Goal: Information Seeking & Learning: Find specific fact

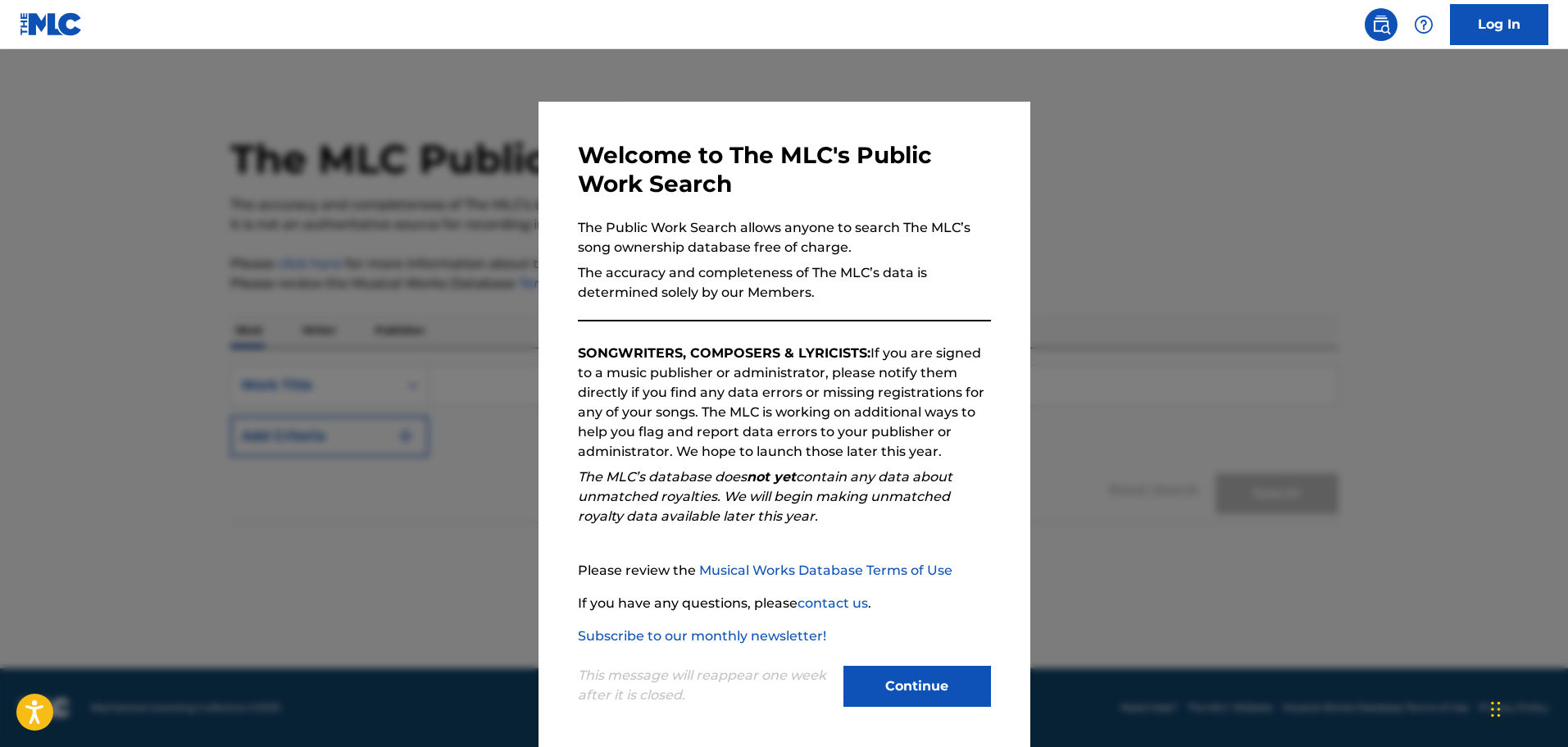
click at [919, 682] on button "Continue" at bounding box center [917, 686] width 147 height 41
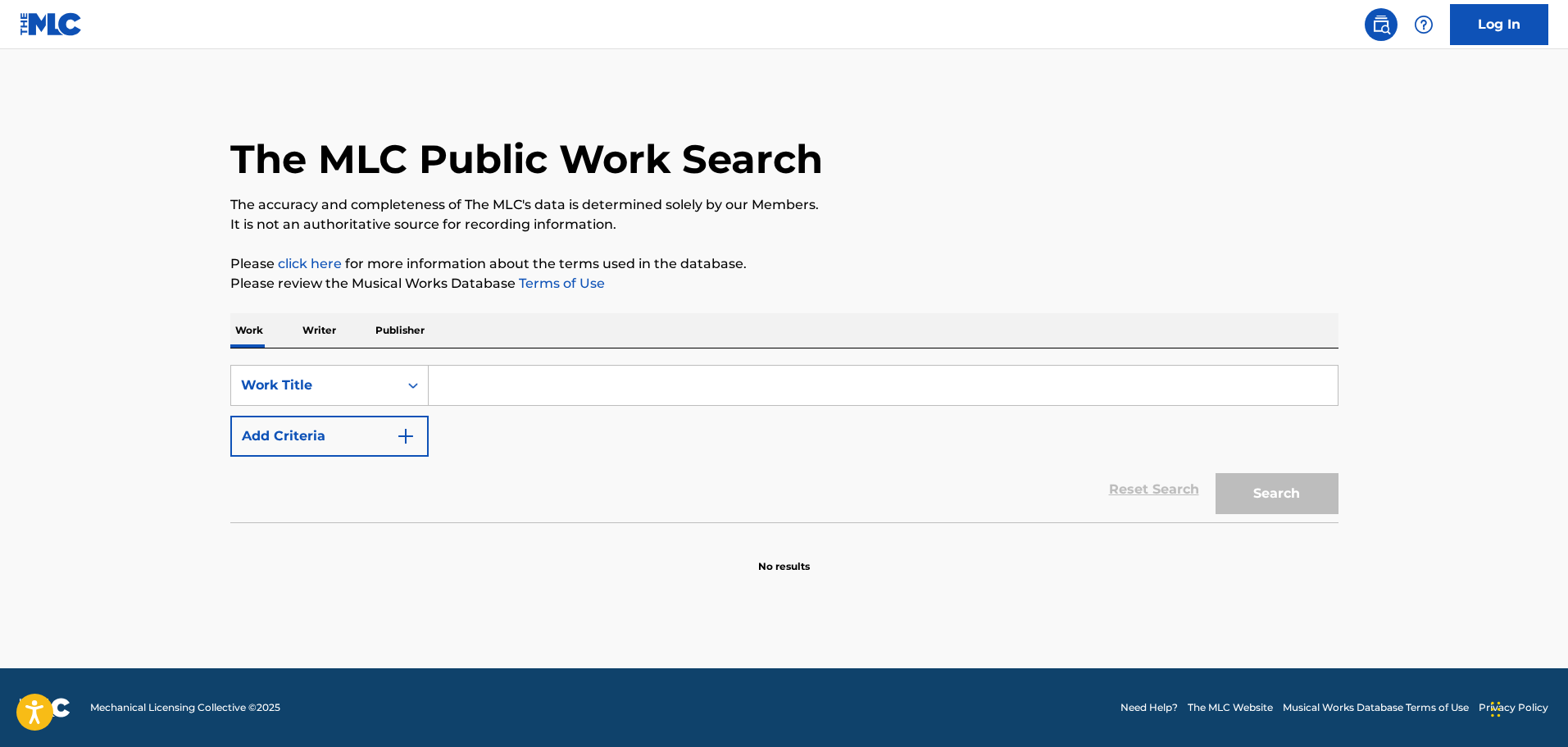
click at [557, 400] on input "Search Form" at bounding box center [883, 385] width 909 height 40
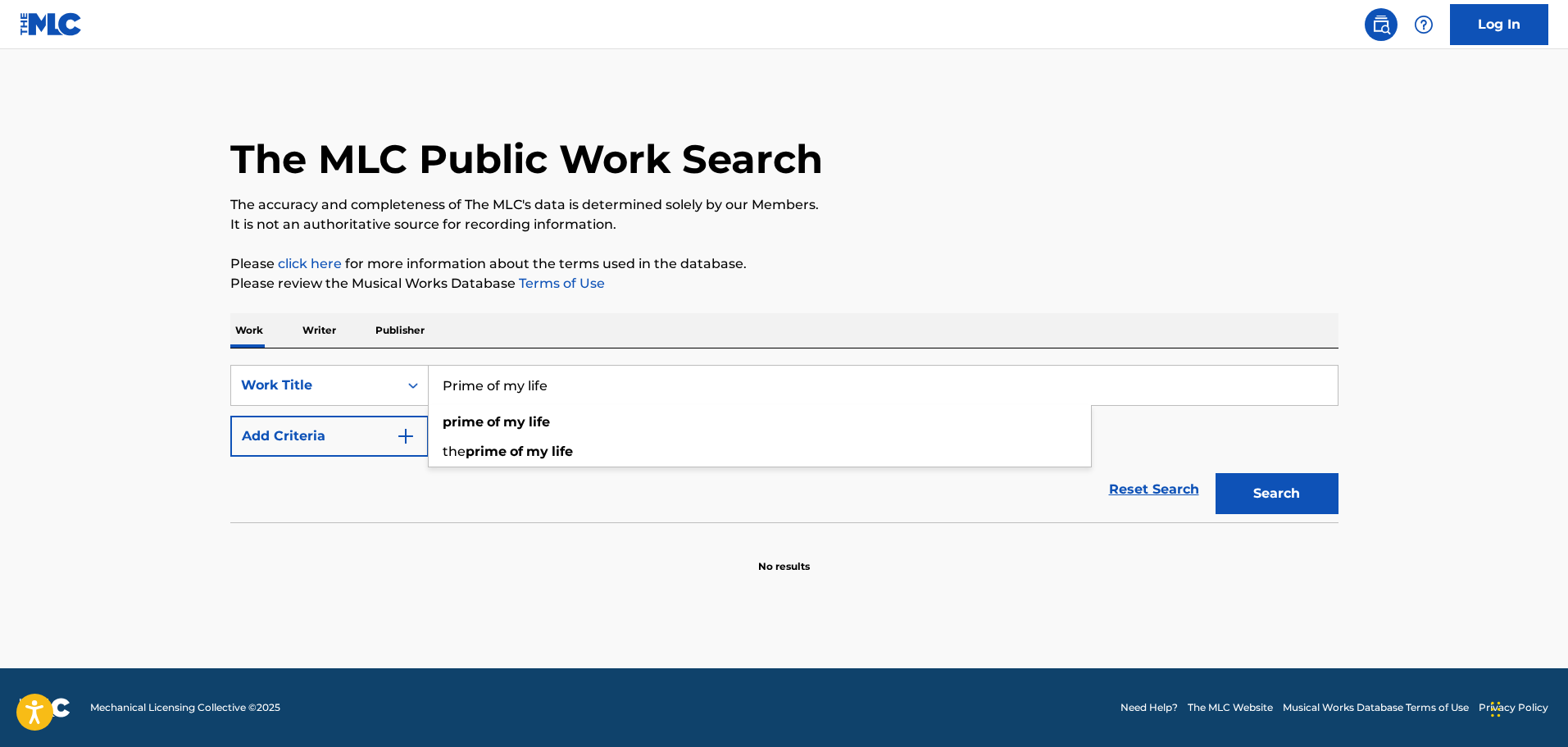
type input "Prime of my life"
click at [376, 453] on button "Add Criteria" at bounding box center [329, 435] width 198 height 41
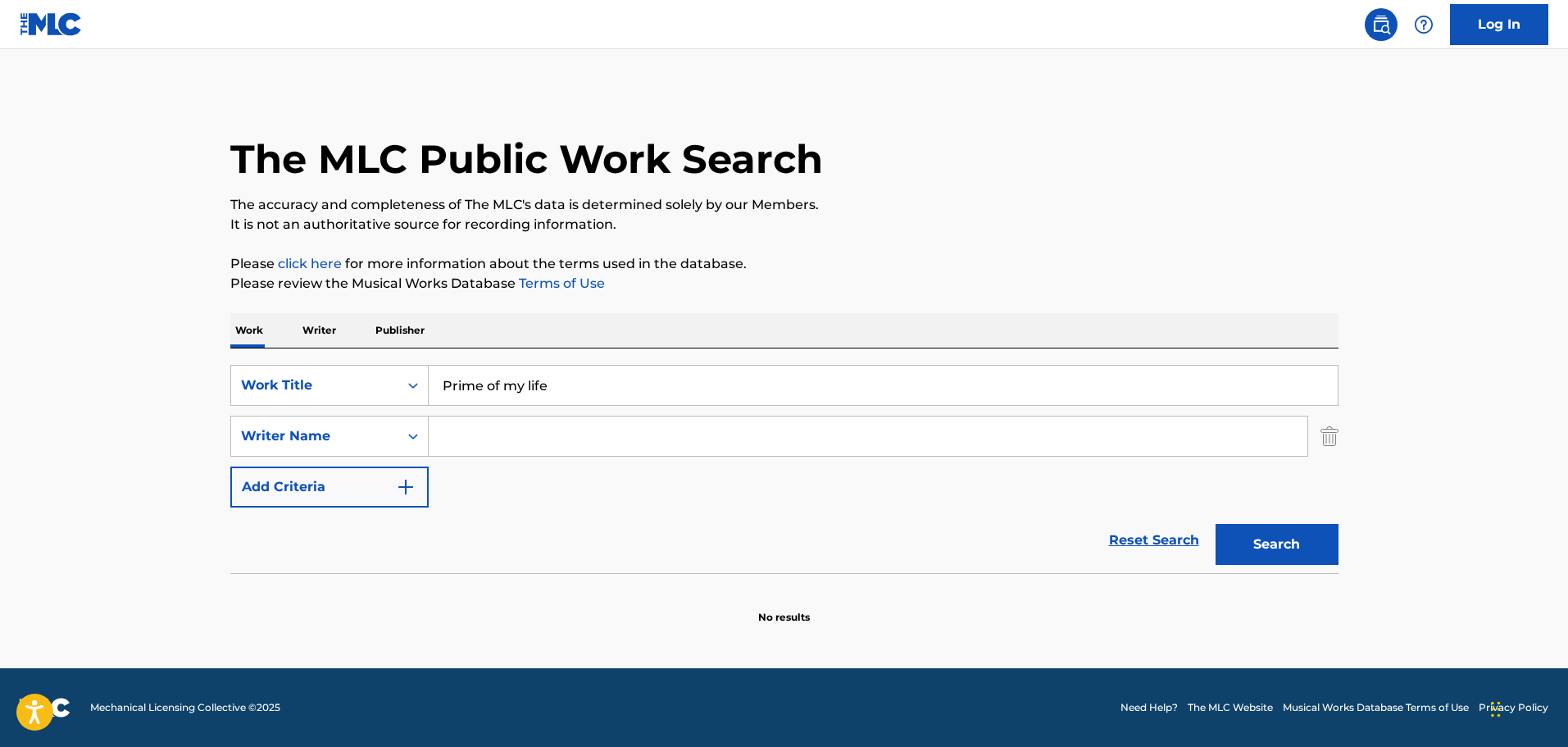
click at [476, 426] on input "Search Form" at bounding box center [868, 435] width 879 height 40
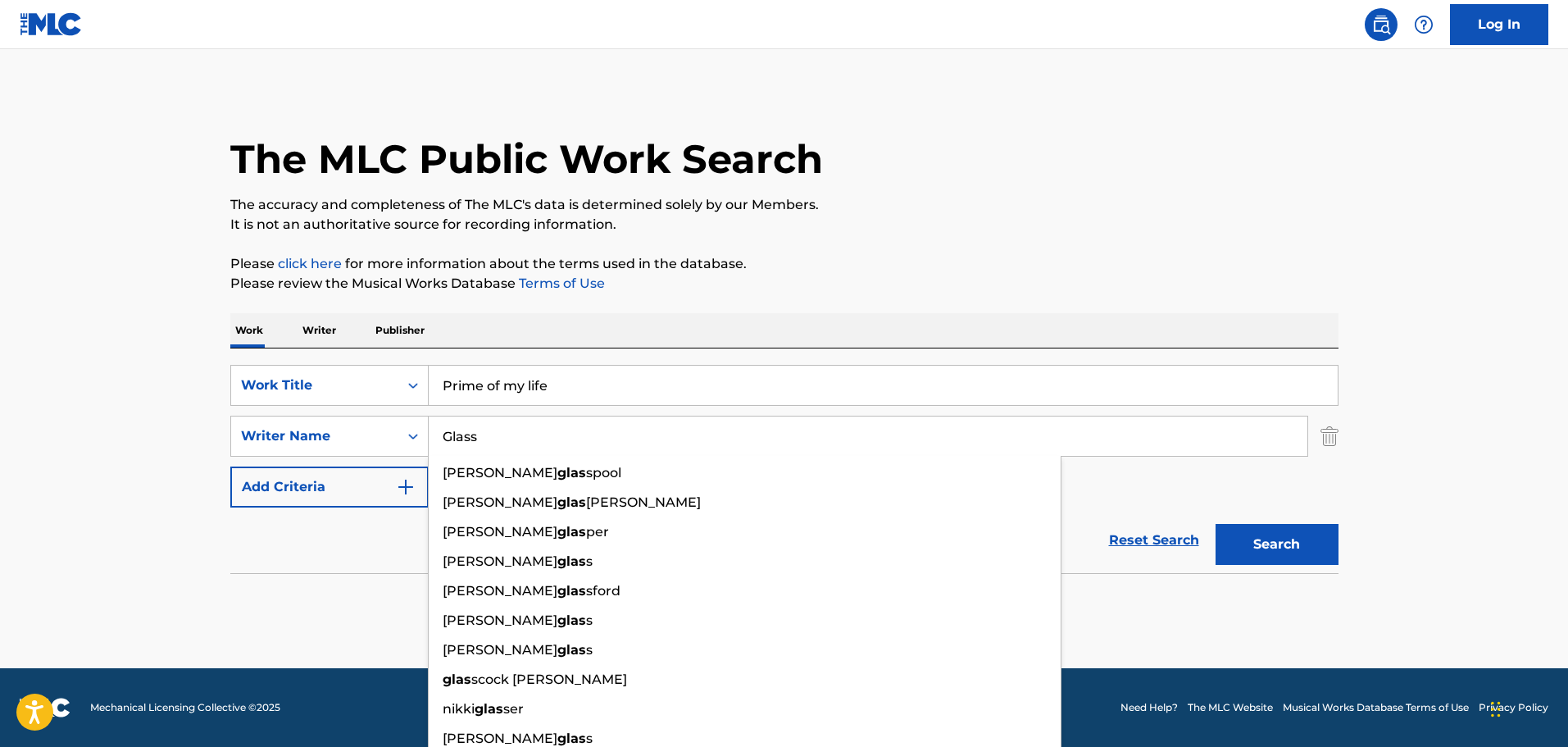
type input "Glass"
click at [1216, 523] on button "Search" at bounding box center [1277, 544] width 123 height 41
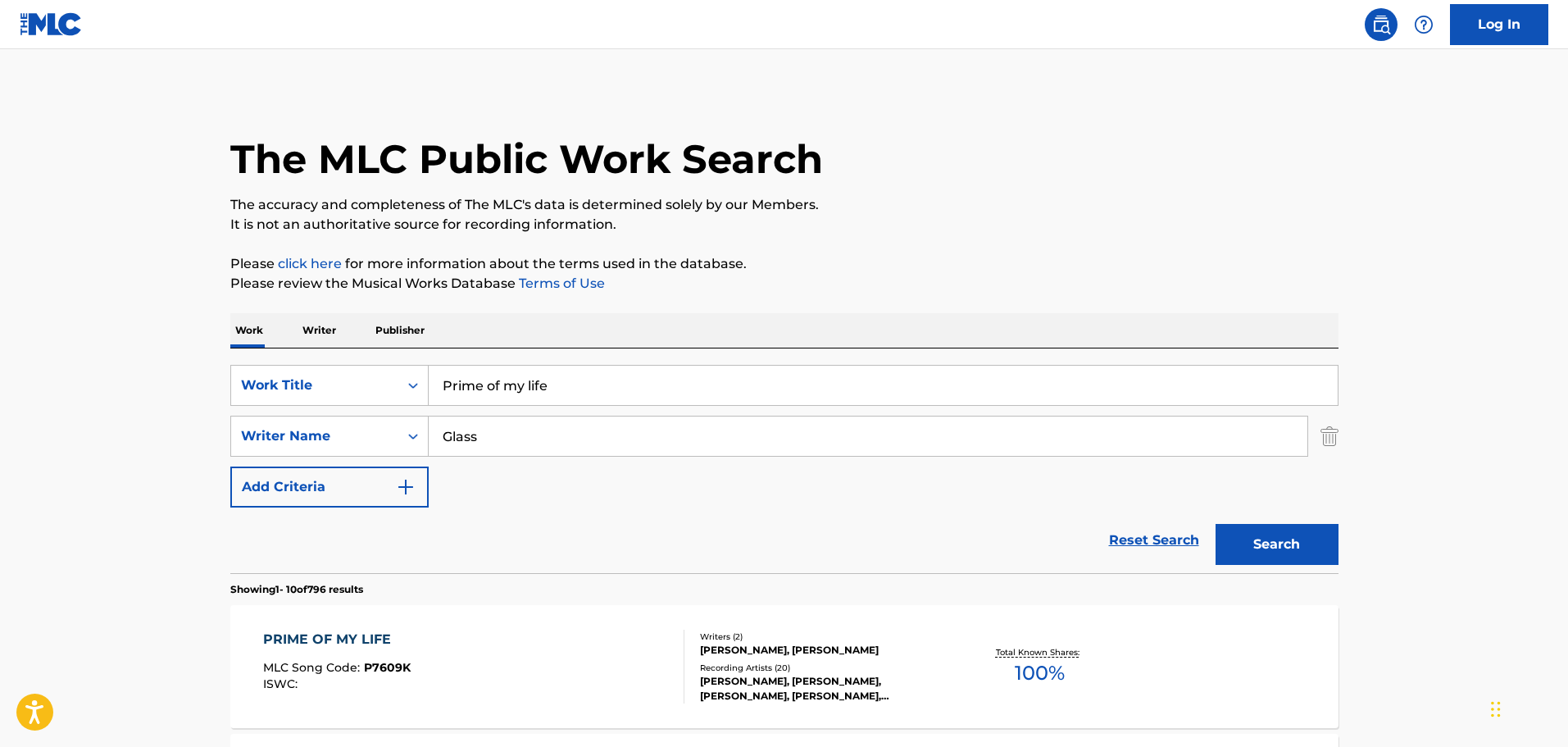
click at [572, 629] on div "PRIME OF MY LIFE MLC Song Code : P7609K ISWC :" at bounding box center [473, 666] width 421 height 74
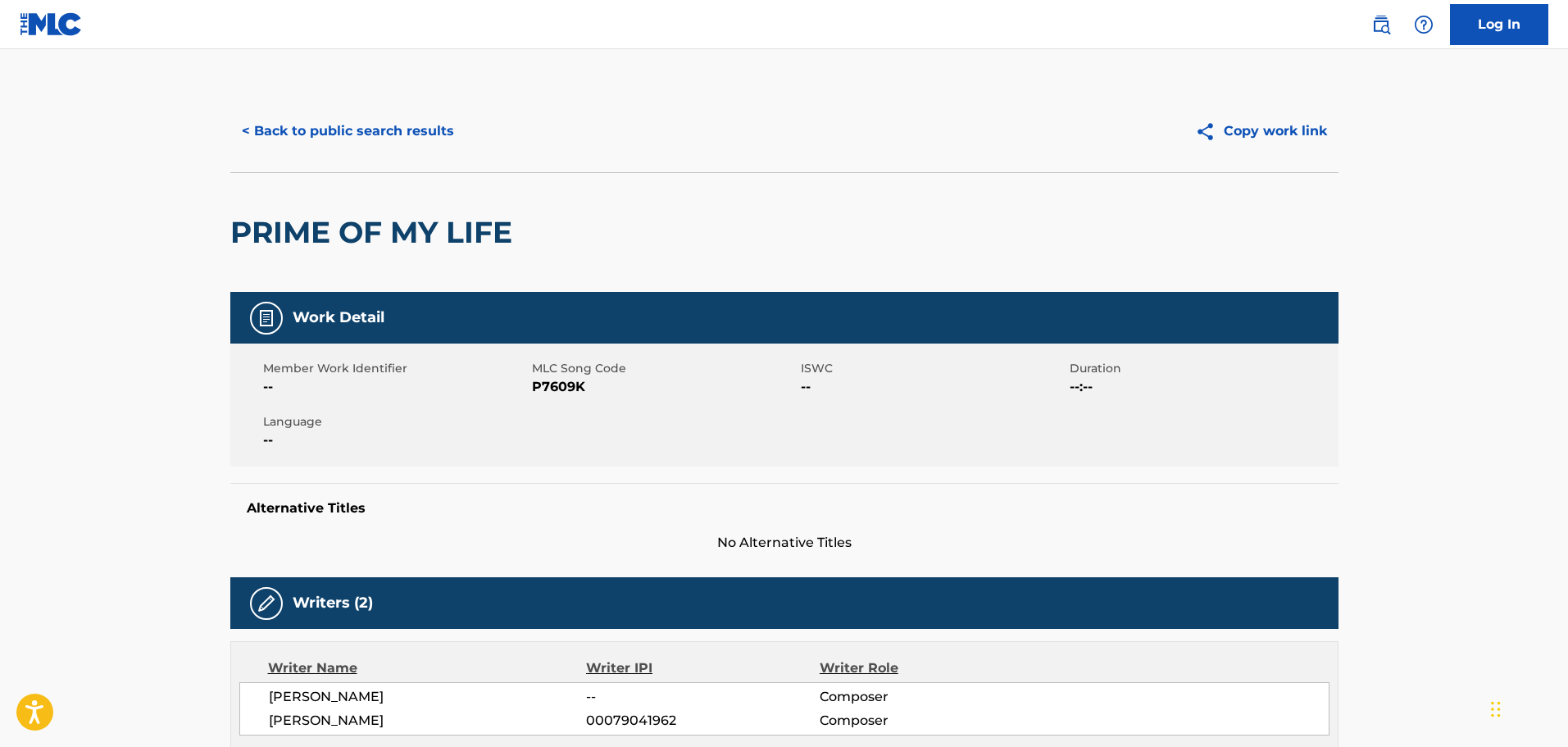
click at [286, 143] on button "< Back to public search results" at bounding box center [347, 131] width 235 height 41
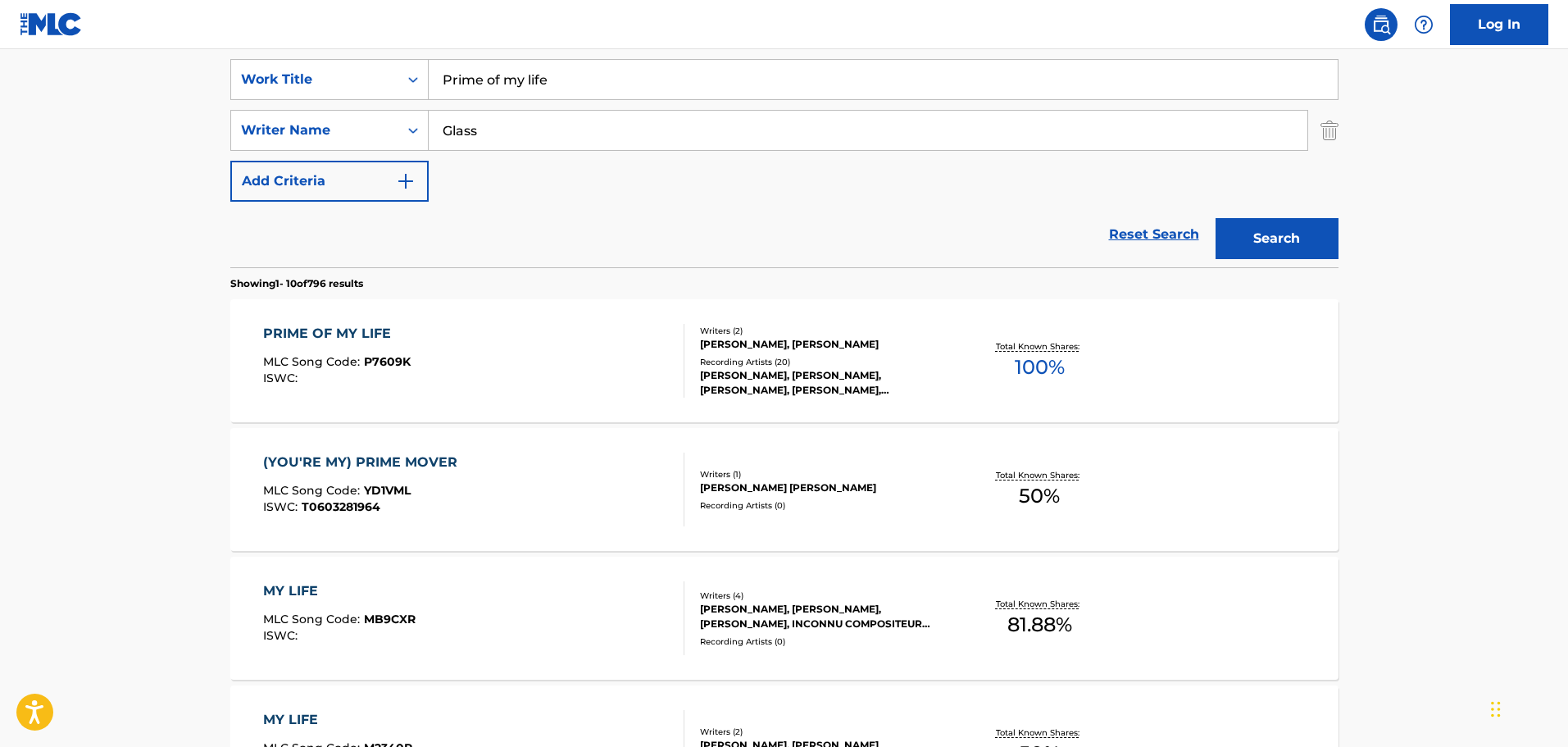
scroll to position [82, 0]
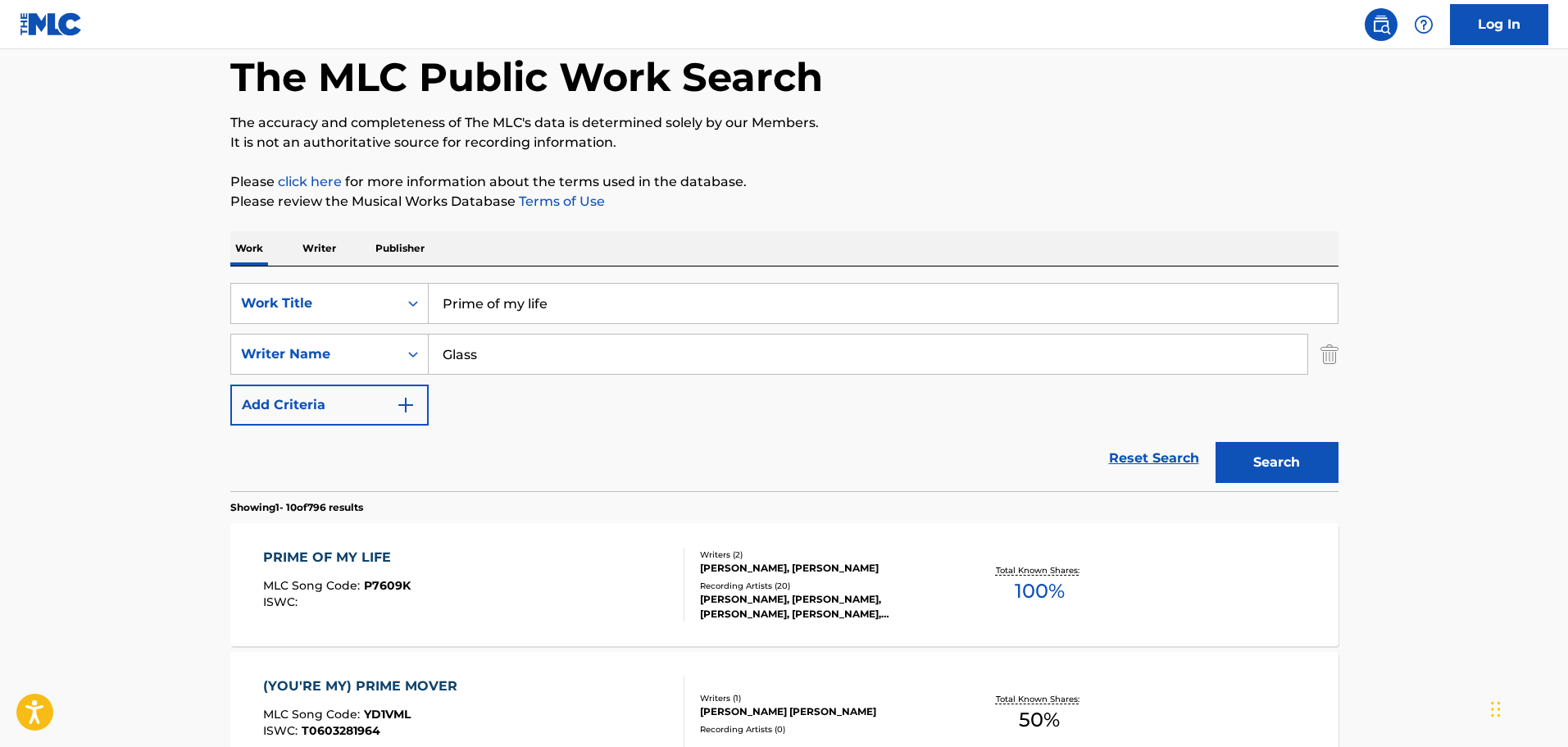
click at [504, 304] on input "Prime of my life" at bounding box center [883, 303] width 909 height 40
paste input "It's Alright To Be A Redneck"
type input "It's Alright To Be A Redneck"
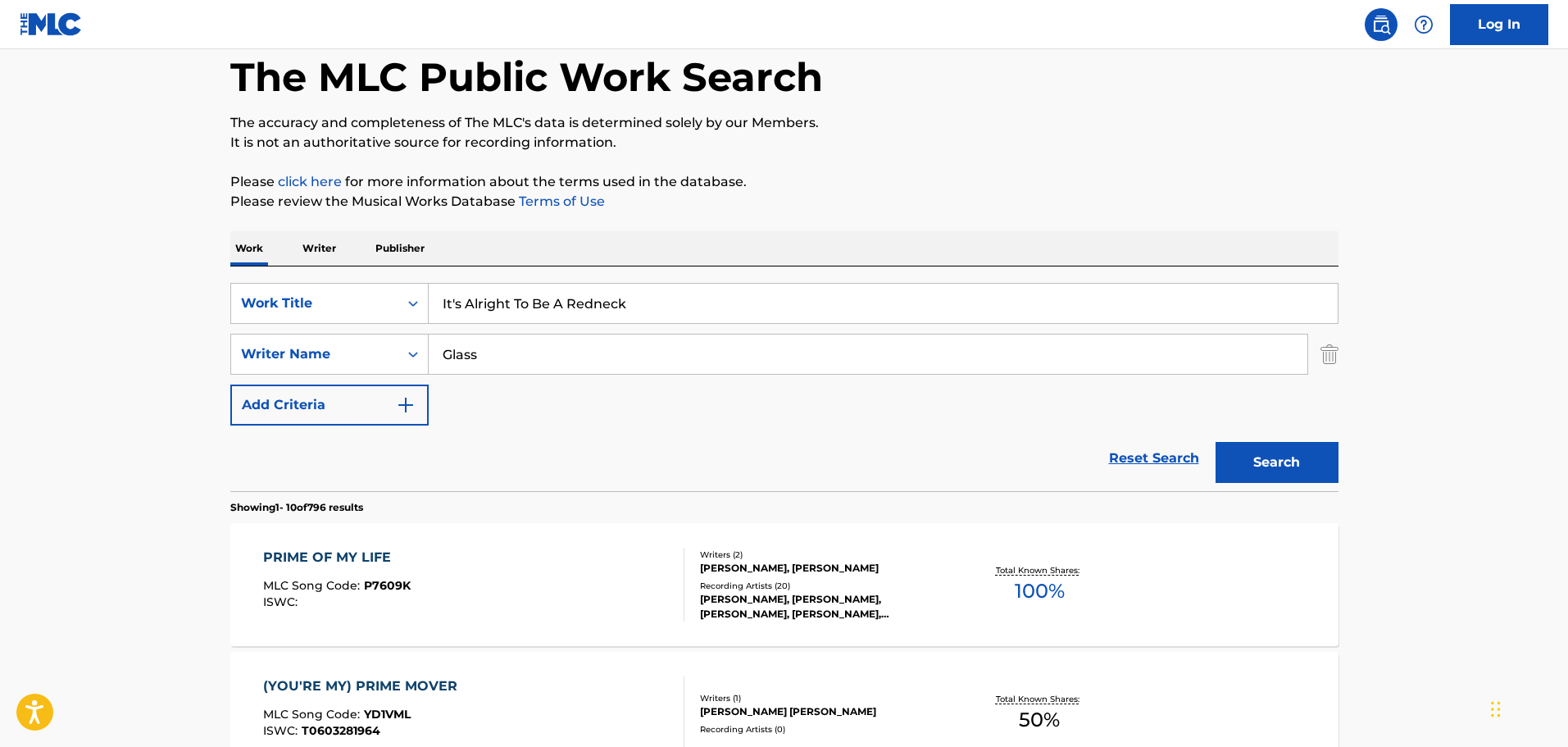
drag, startPoint x: 466, startPoint y: 437, endPoint x: 467, endPoint y: 353, distance: 84.0
click at [466, 436] on div "Reset Search Search" at bounding box center [784, 459] width 1108 height 66
click at [466, 349] on input "Glass" at bounding box center [868, 354] width 879 height 40
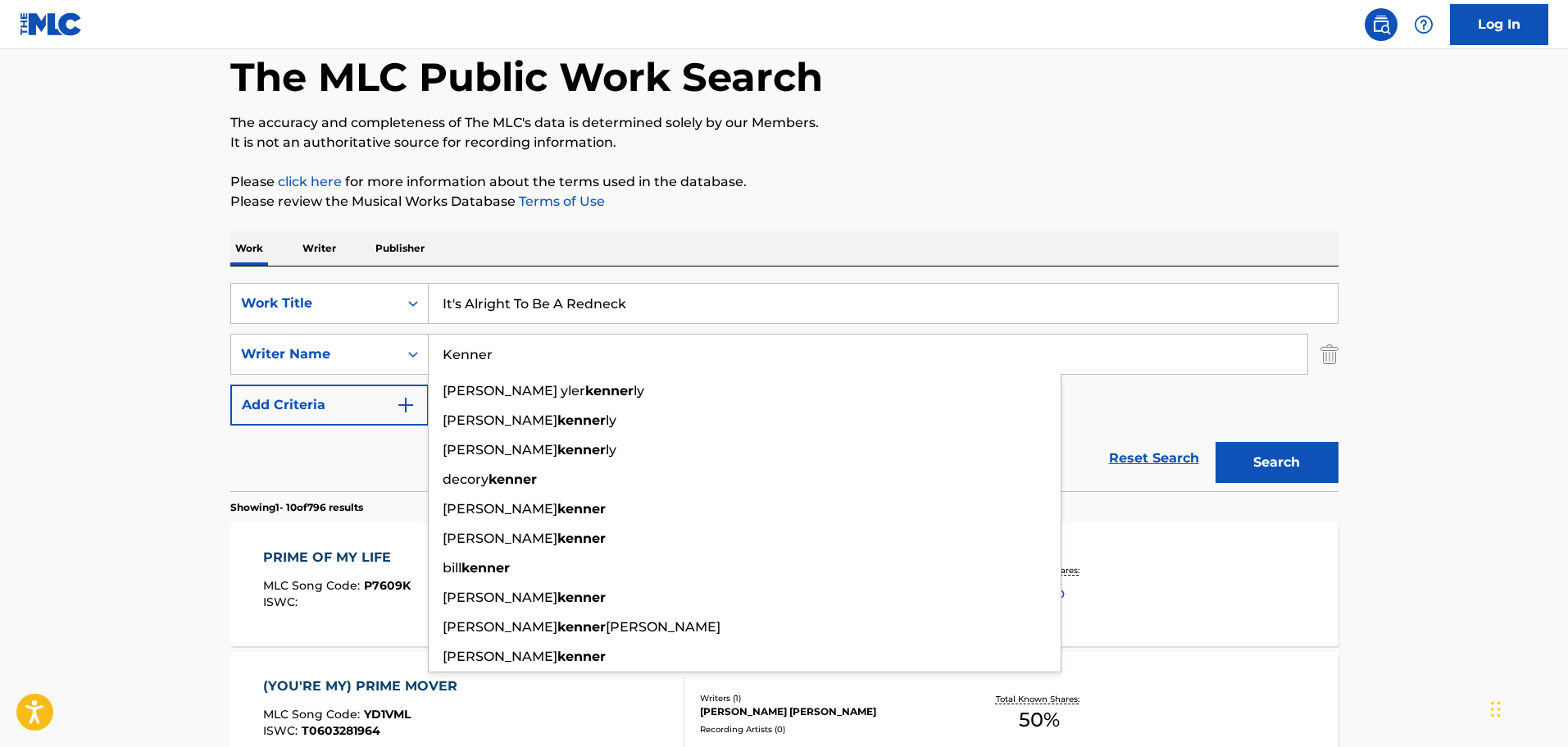
type input "Kenner"
click at [1216, 441] on button "Search" at bounding box center [1277, 462] width 123 height 41
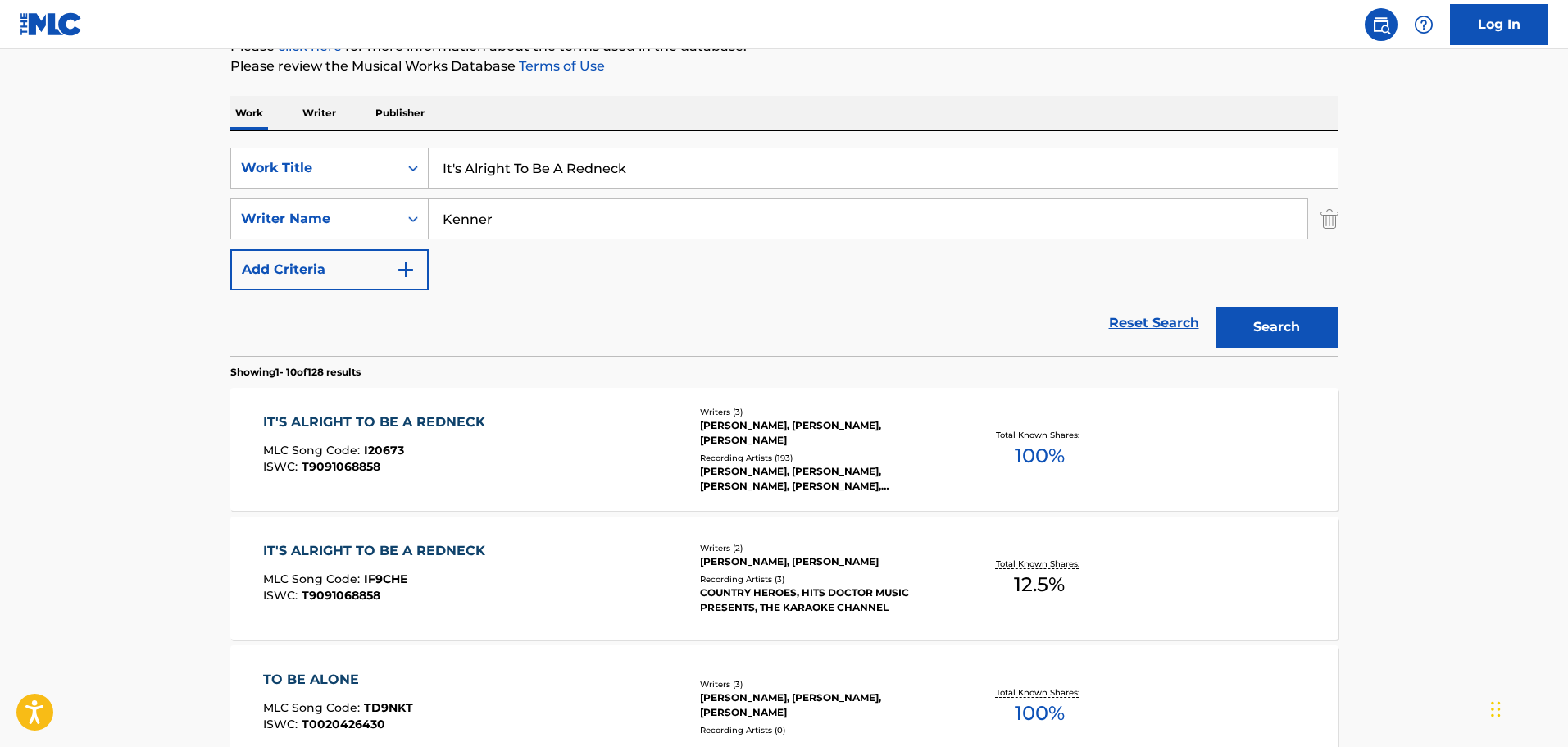
scroll to position [246, 0]
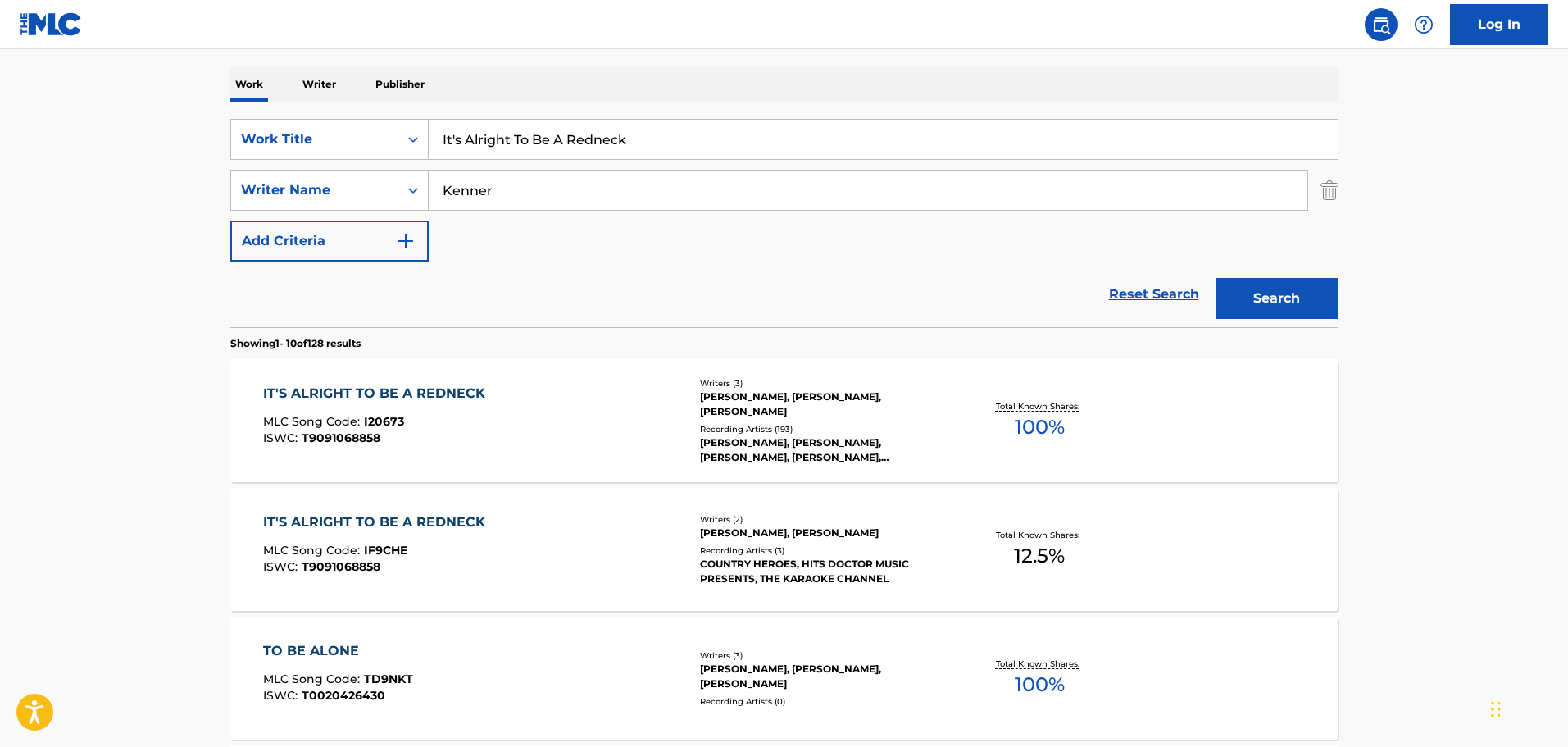
click at [502, 432] on div "IT'S ALRIGHT TO BE A REDNECK MLC Song Code : I20673 ISWC : T9091068858" at bounding box center [473, 420] width 421 height 74
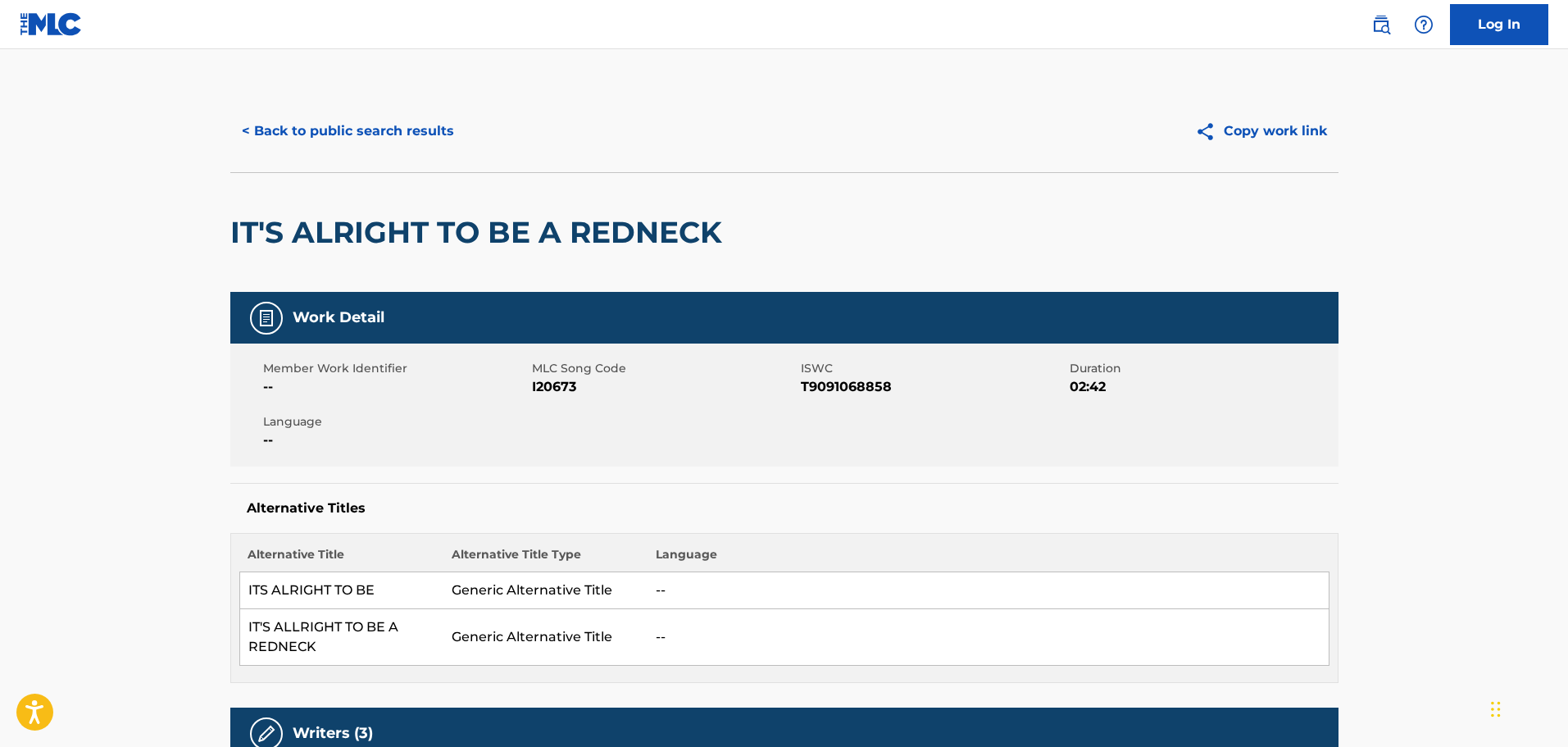
click at [339, 143] on button "< Back to public search results" at bounding box center [347, 131] width 235 height 41
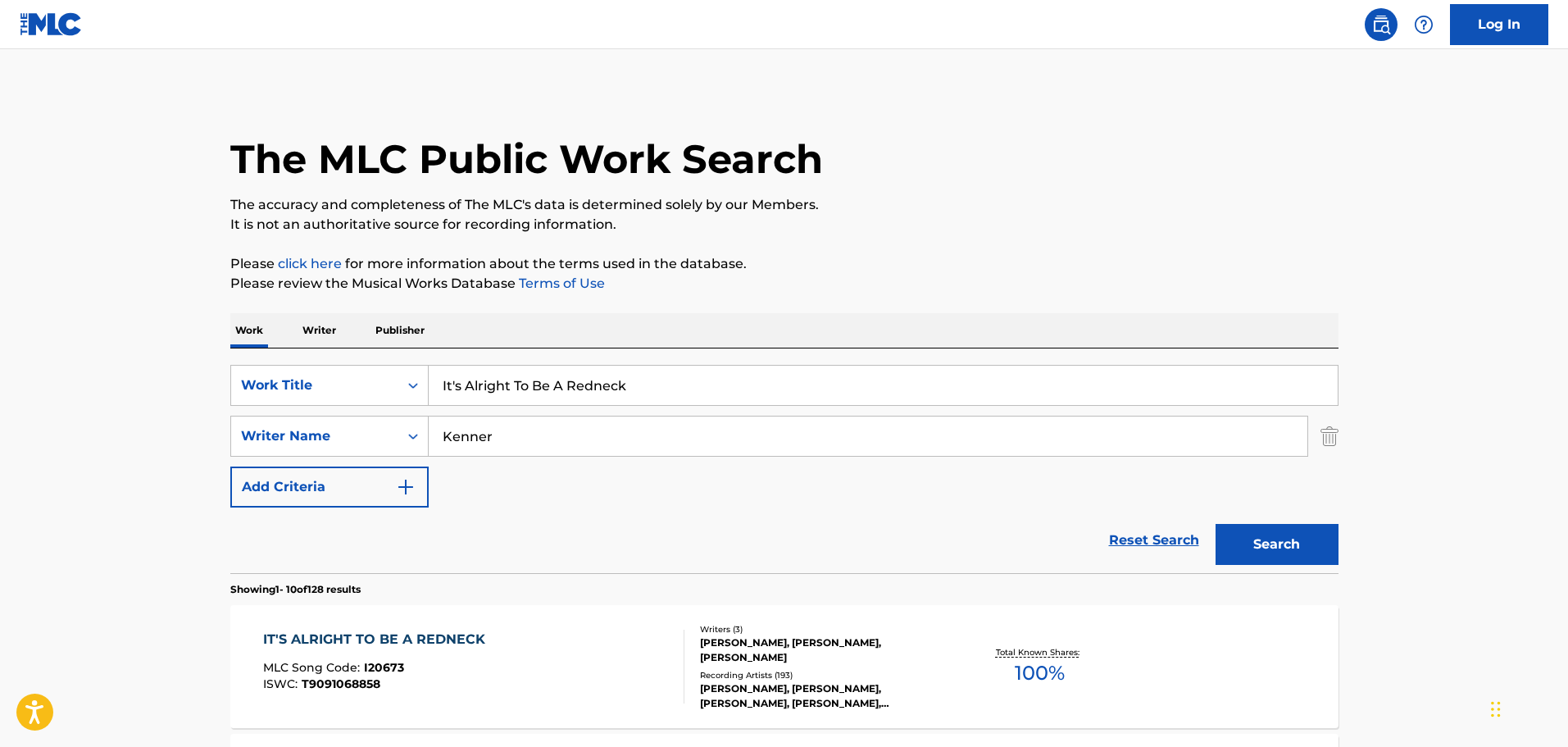
scroll to position [246, 0]
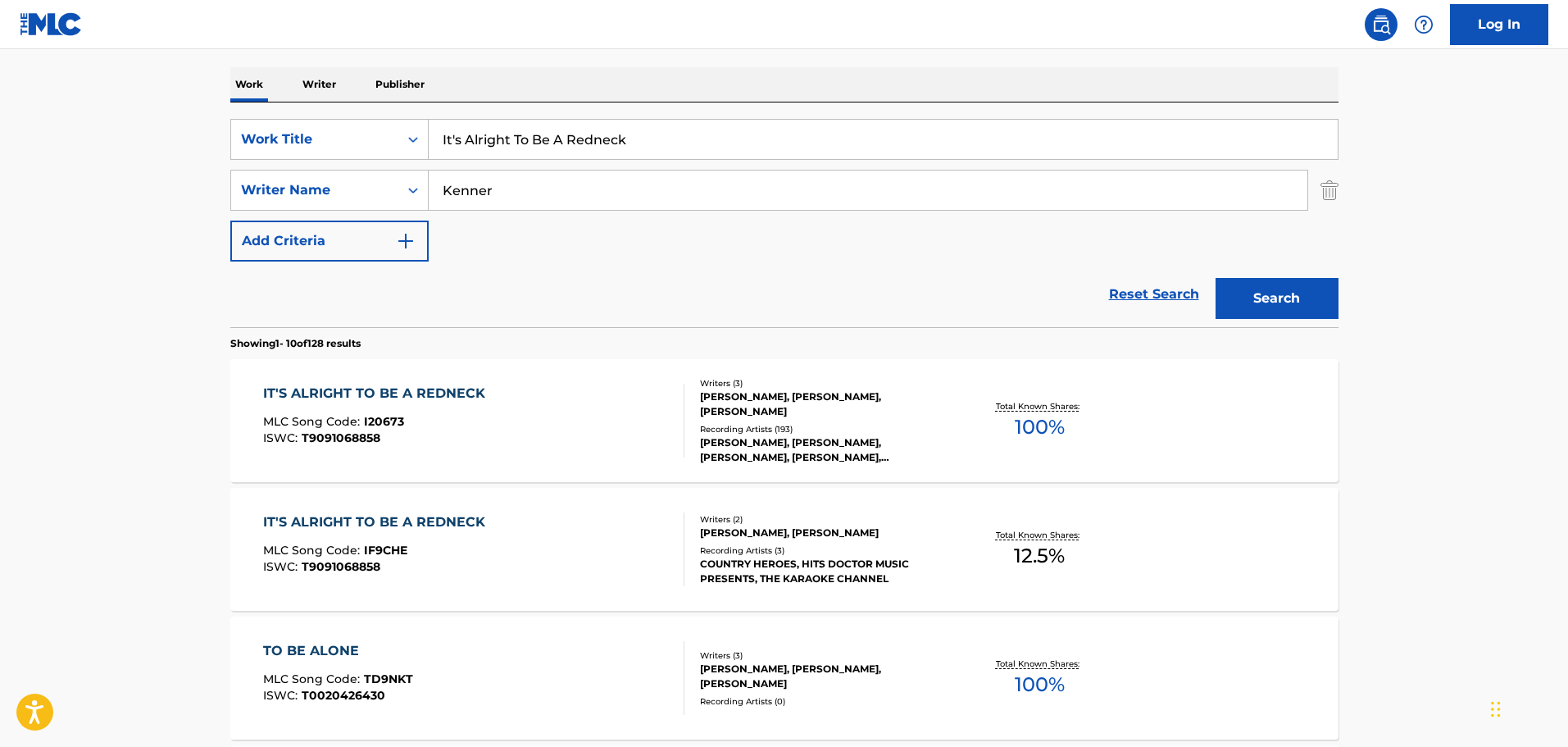
click at [438, 535] on div "IT'S ALRIGHT TO BE A REDNECK MLC Song Code : IF9CHE ISWC : T9091068858" at bounding box center [378, 549] width 230 height 74
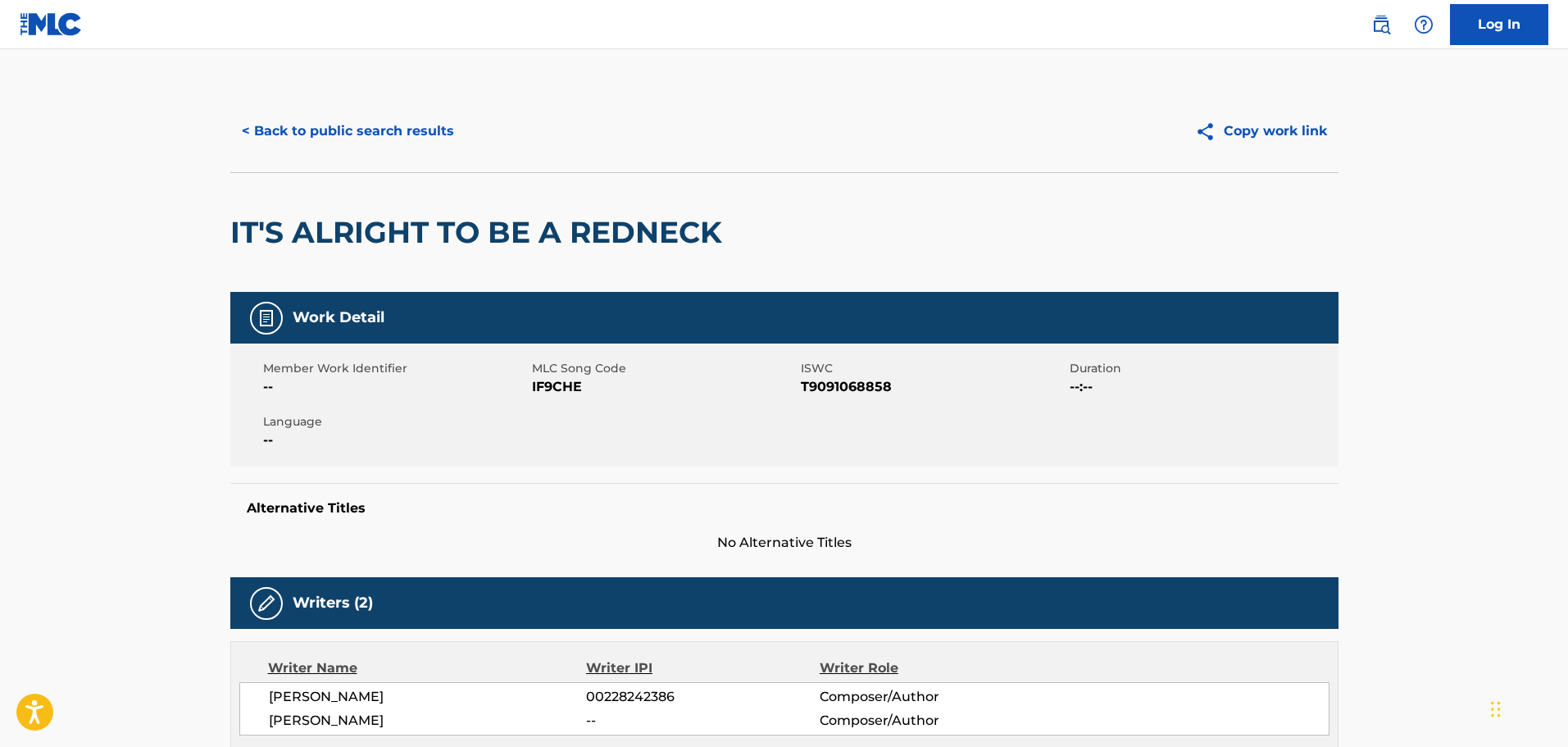
click at [362, 121] on button "< Back to public search results" at bounding box center [347, 131] width 235 height 41
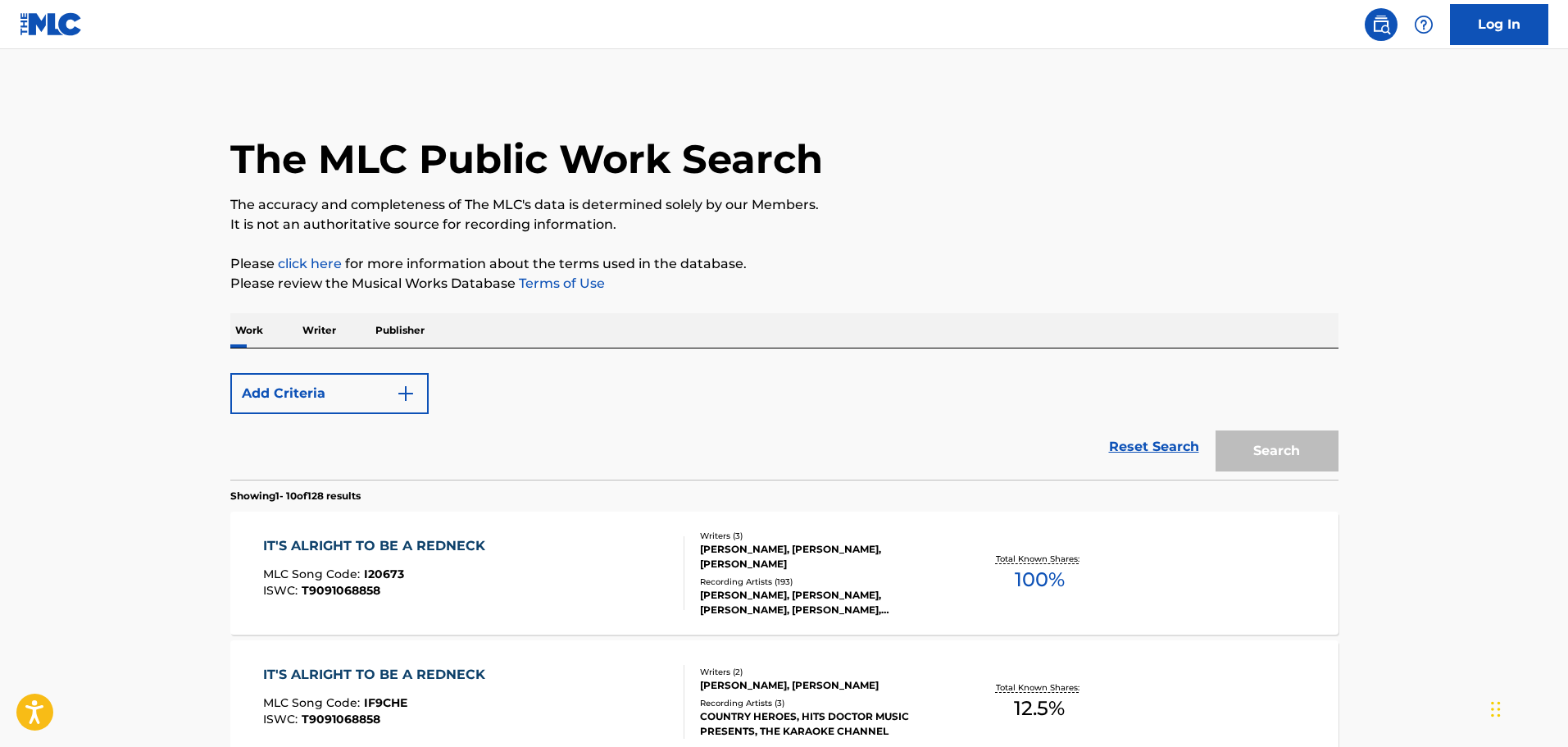
scroll to position [246, 0]
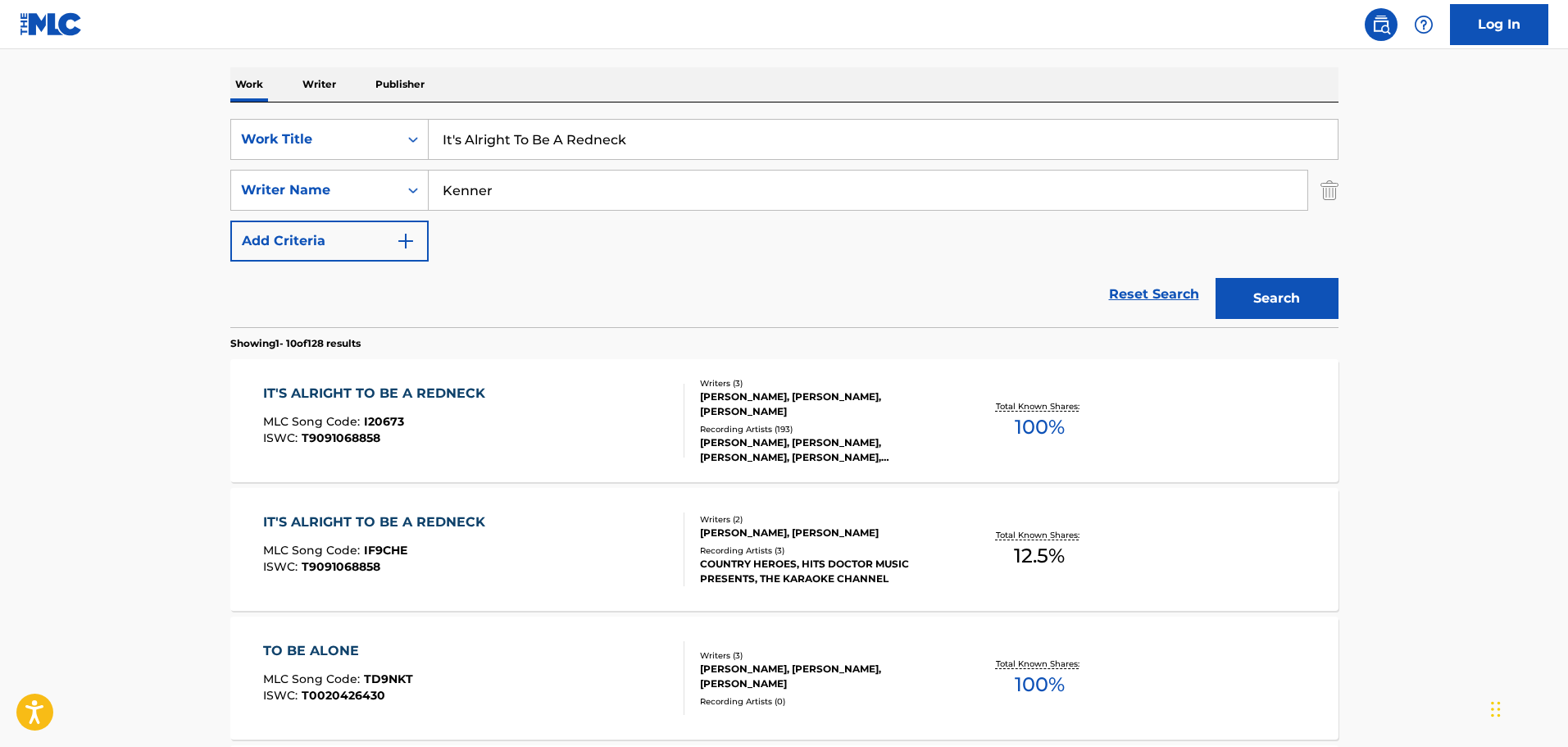
click at [485, 414] on div "IT'S ALRIGHT TO BE A REDNECK MLC Song Code : I20673 ISWC : T9091068858" at bounding box center [378, 420] width 230 height 74
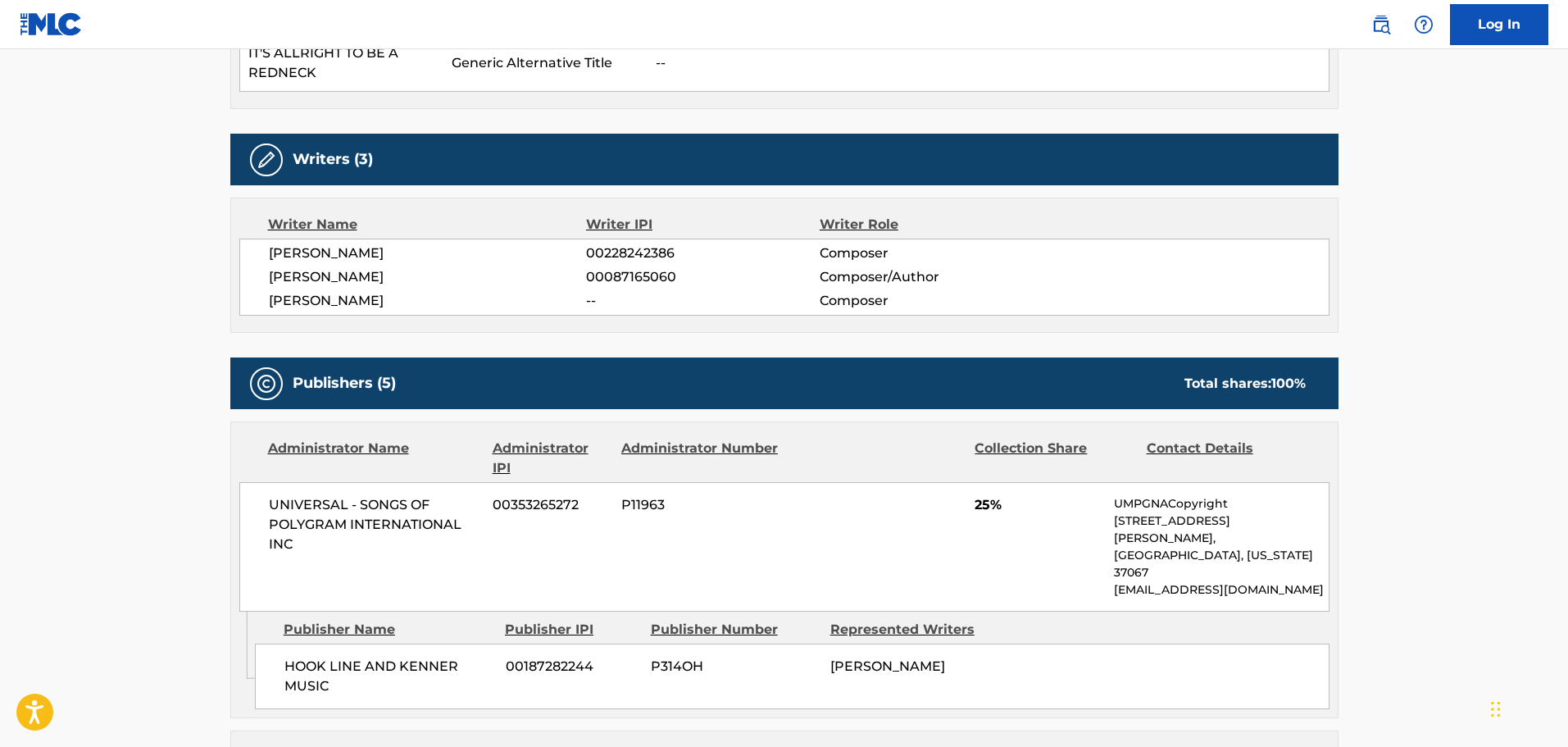
scroll to position [82, 0]
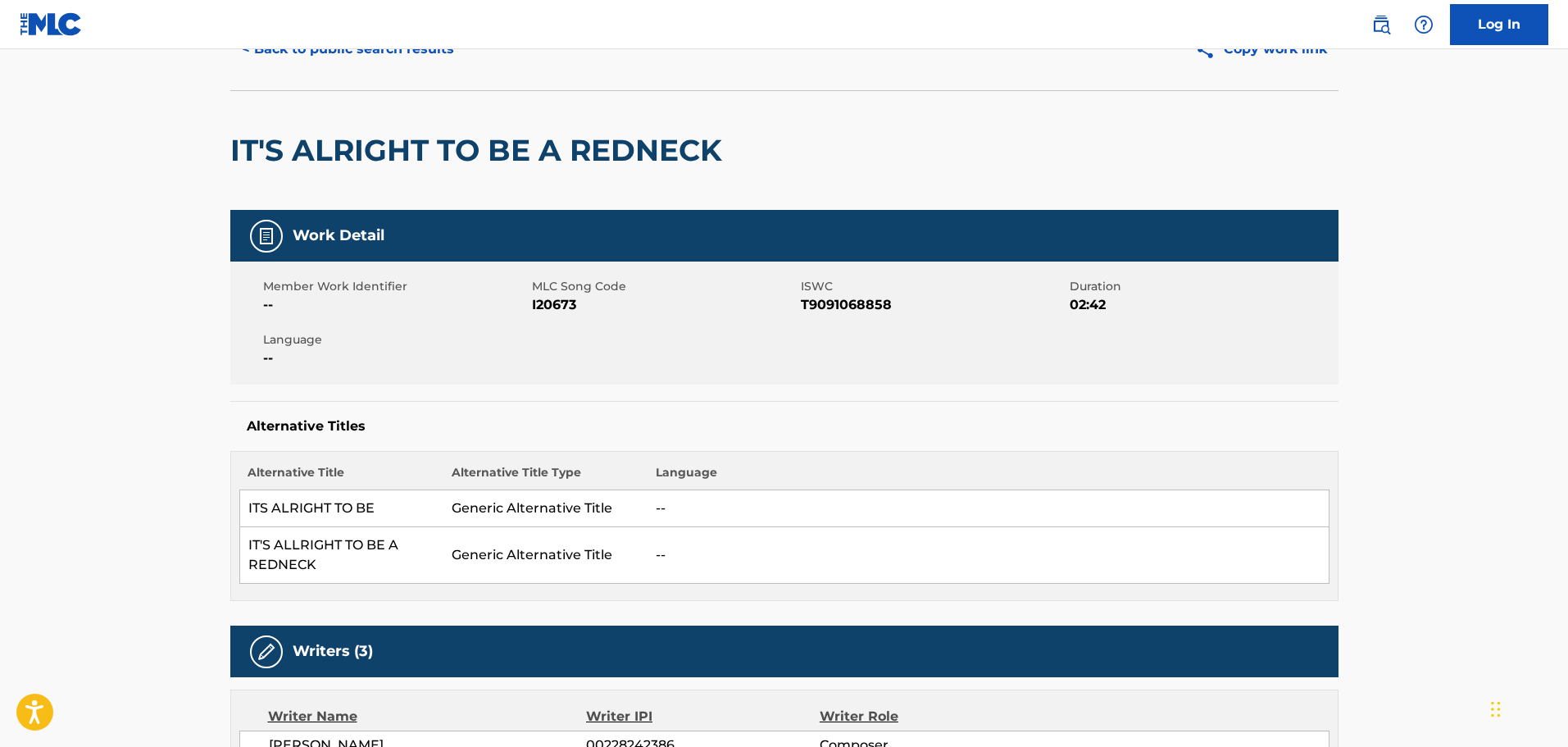
click at [372, 59] on button "< Back to public search results" at bounding box center [347, 49] width 235 height 41
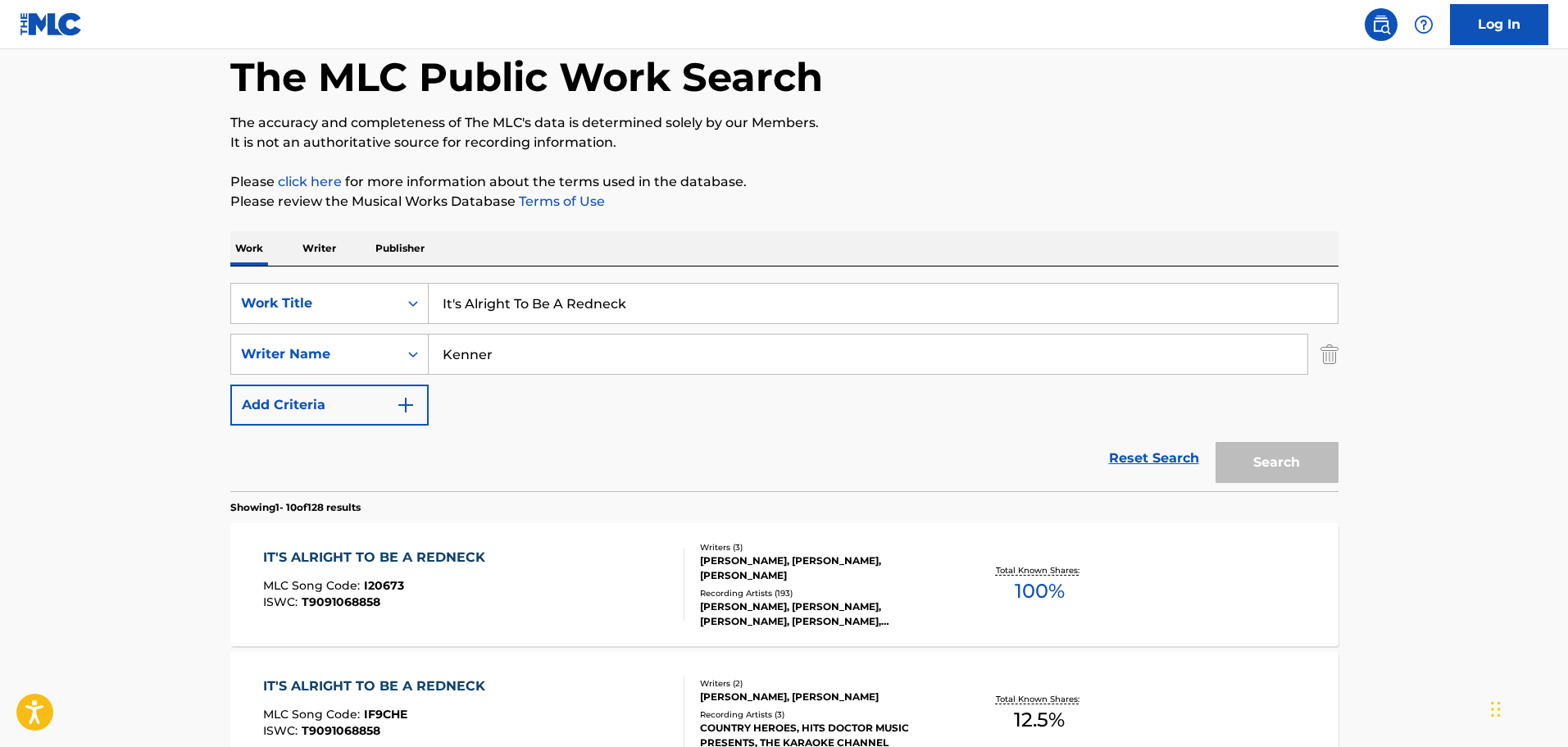
scroll to position [246, 0]
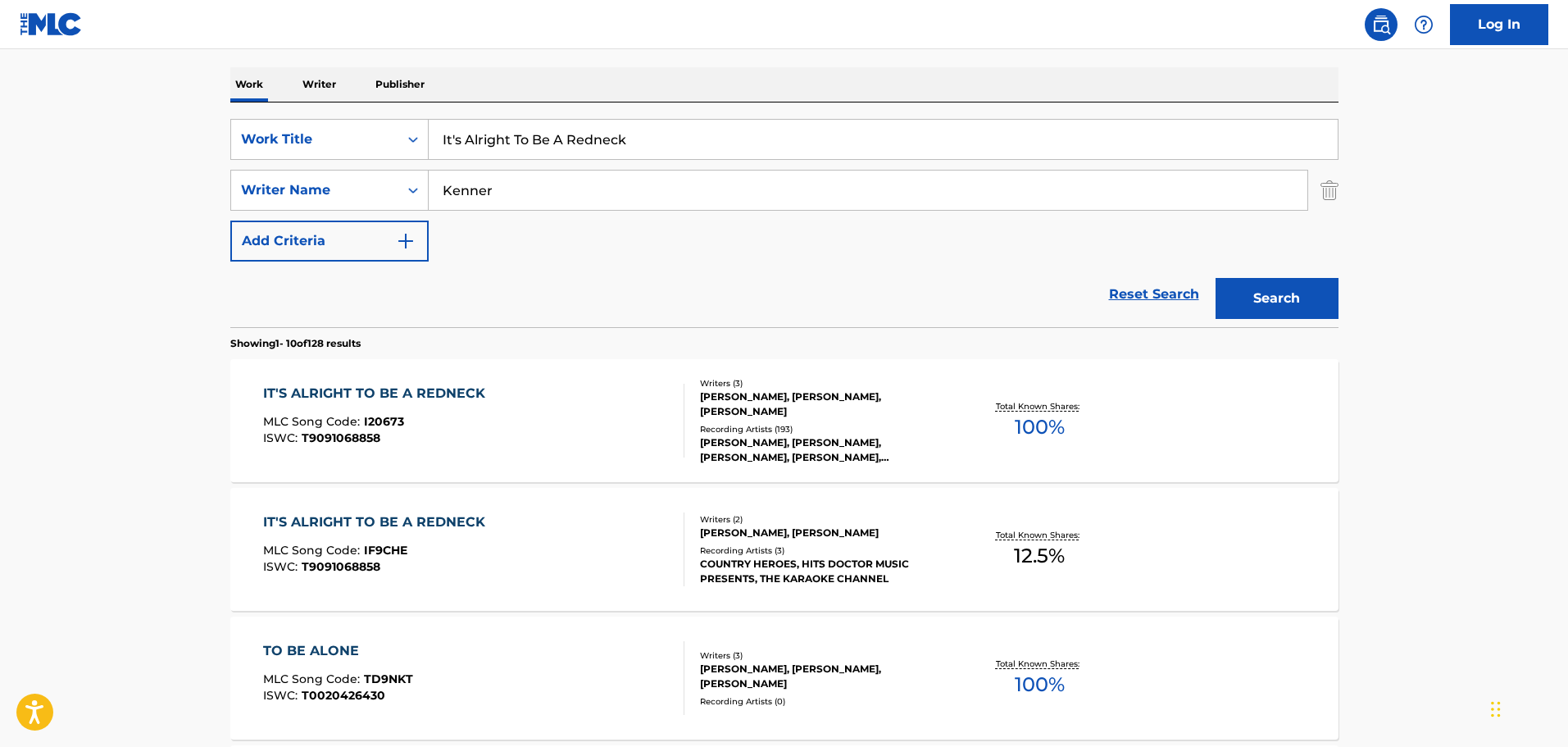
click at [464, 142] on input "It's Alright To Be A Redneck" at bounding box center [883, 139] width 909 height 40
click at [465, 142] on input "It's Alright To Be A Redneck" at bounding box center [883, 139] width 909 height 40
paste input "64529"
click at [485, 142] on input "64529" at bounding box center [883, 139] width 909 height 40
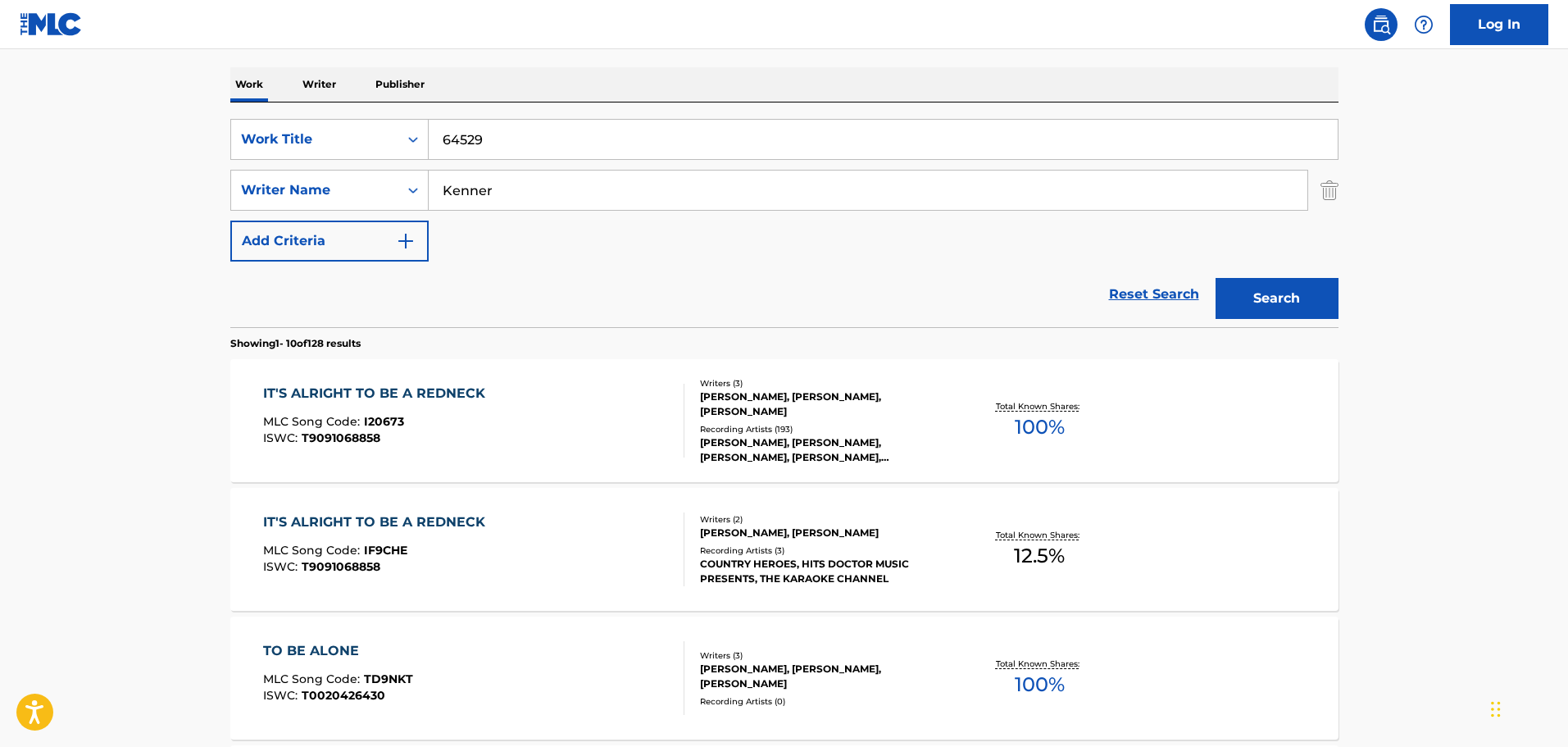
click at [485, 142] on input "64529" at bounding box center [883, 139] width 909 height 40
paste input "It's Five O' Clock Somewhere"
type input "It's Five O' Clock Somewhere"
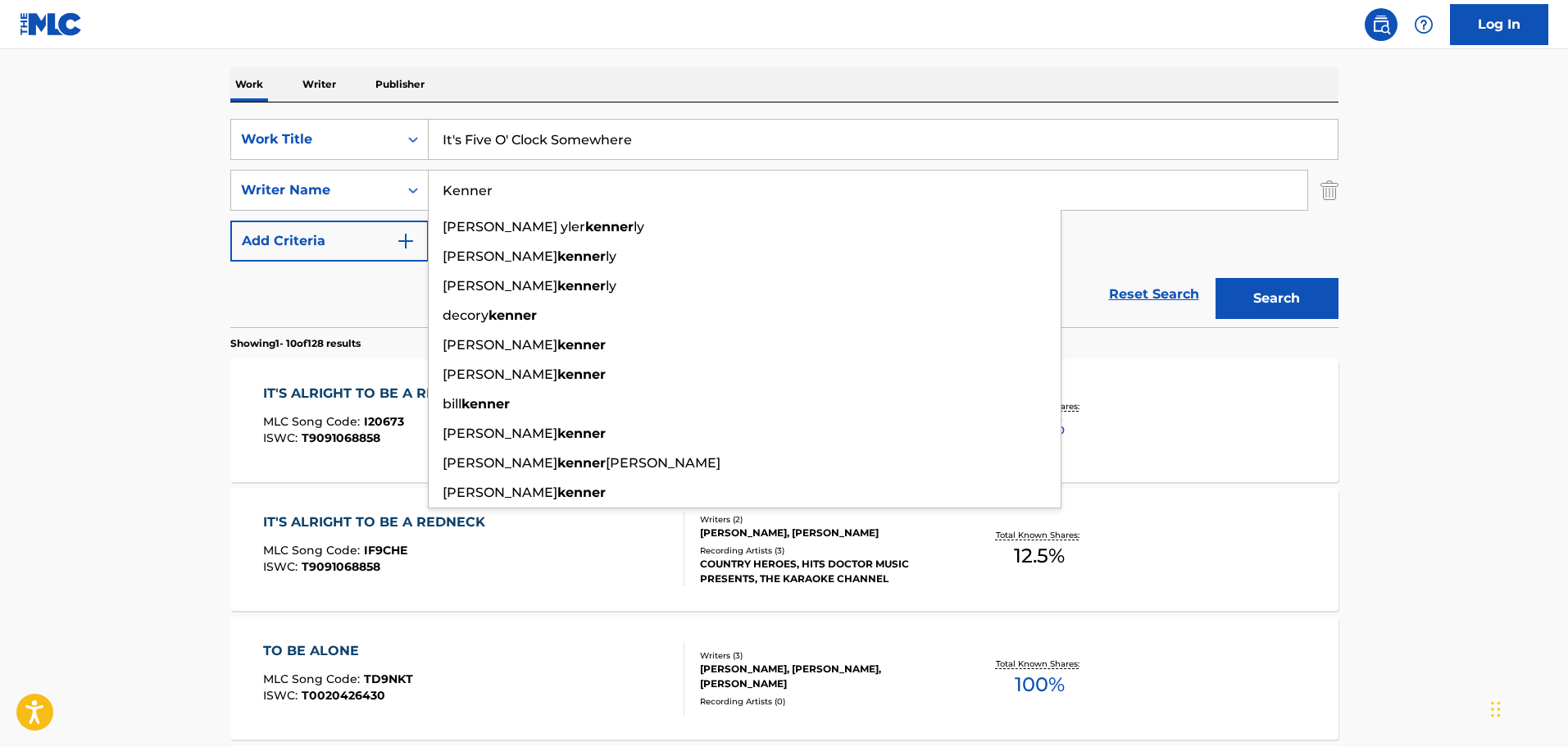
click at [487, 200] on input "Kenner" at bounding box center [868, 190] width 879 height 40
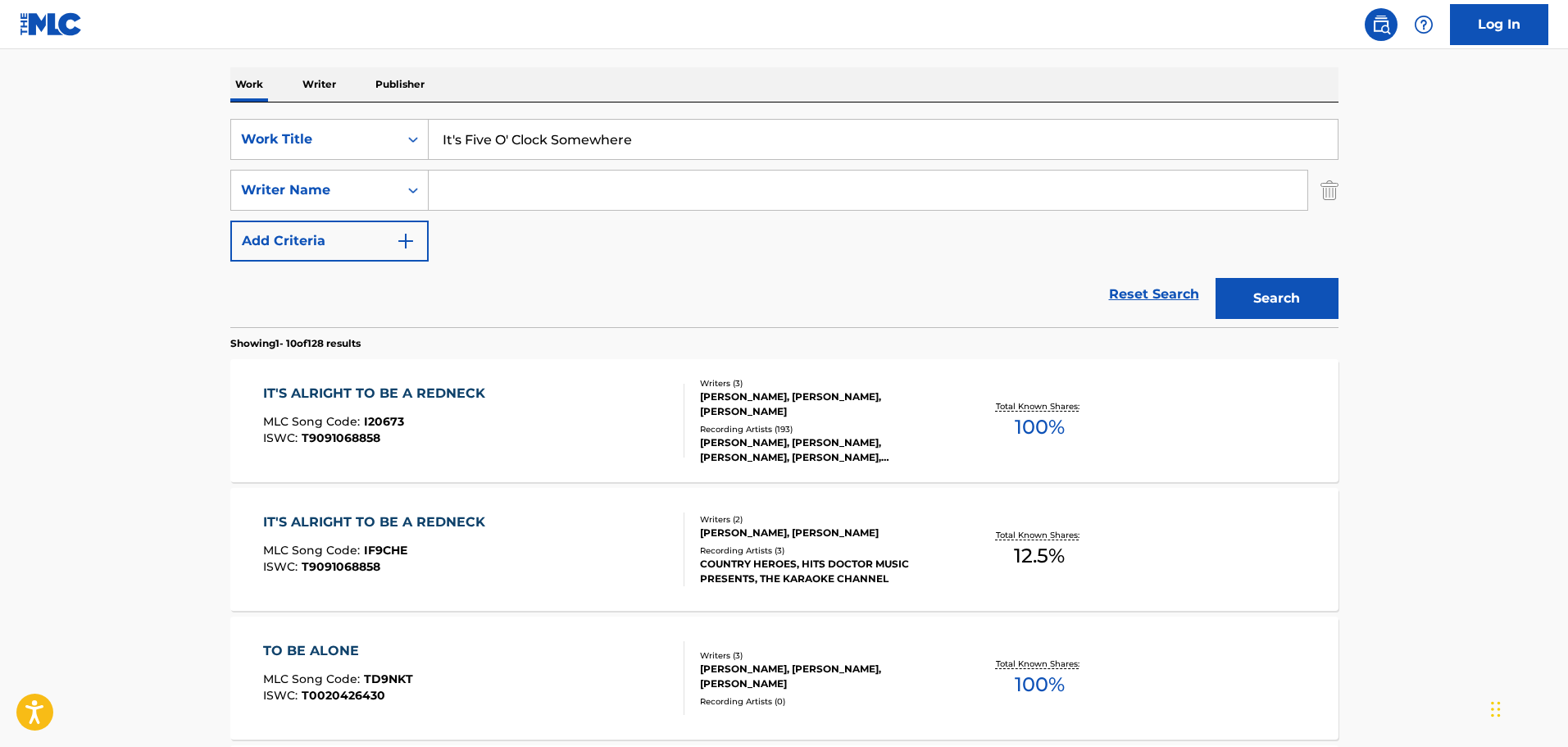
click at [1216, 278] on button "Search" at bounding box center [1277, 298] width 123 height 41
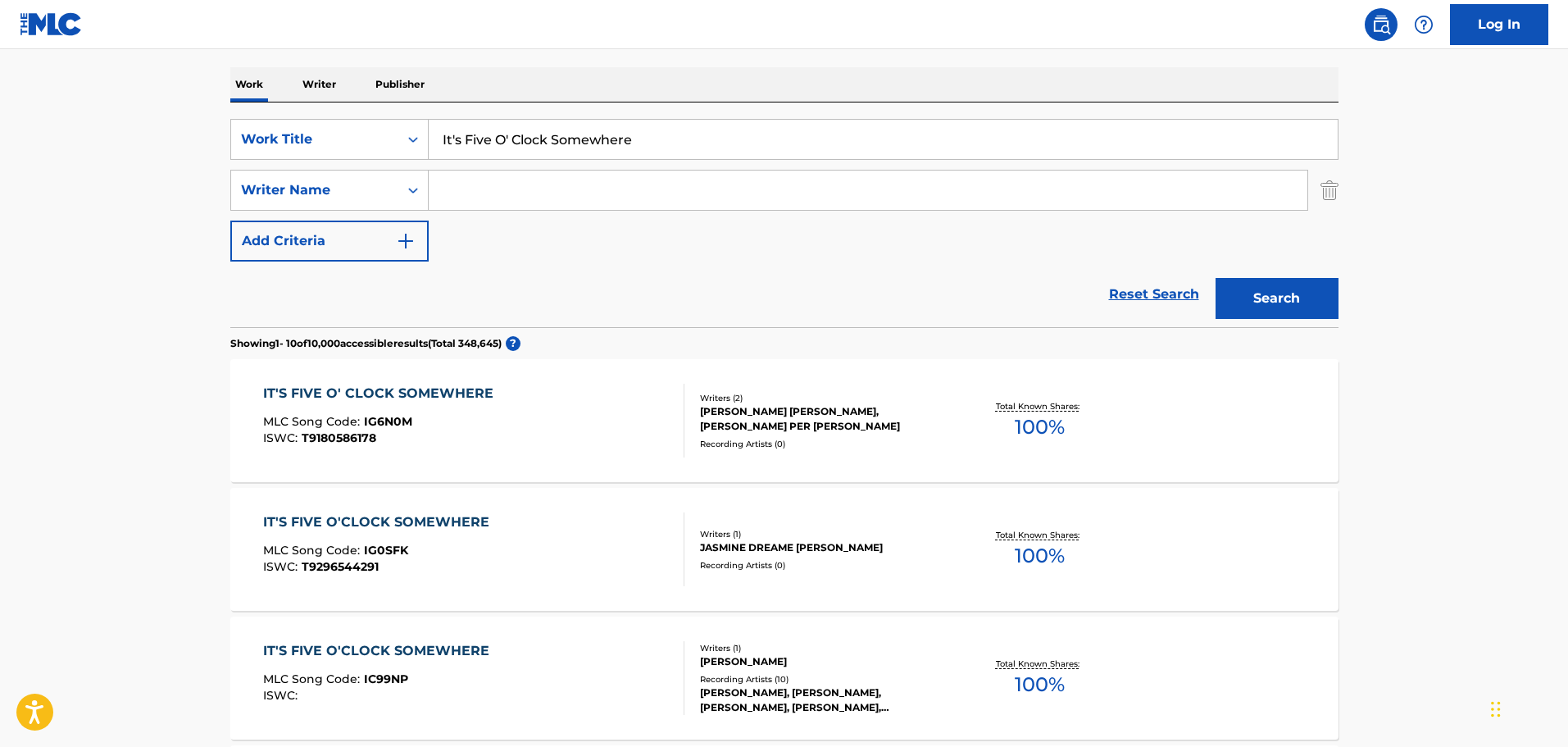
click at [522, 207] on input "Search Form" at bounding box center [868, 190] width 879 height 40
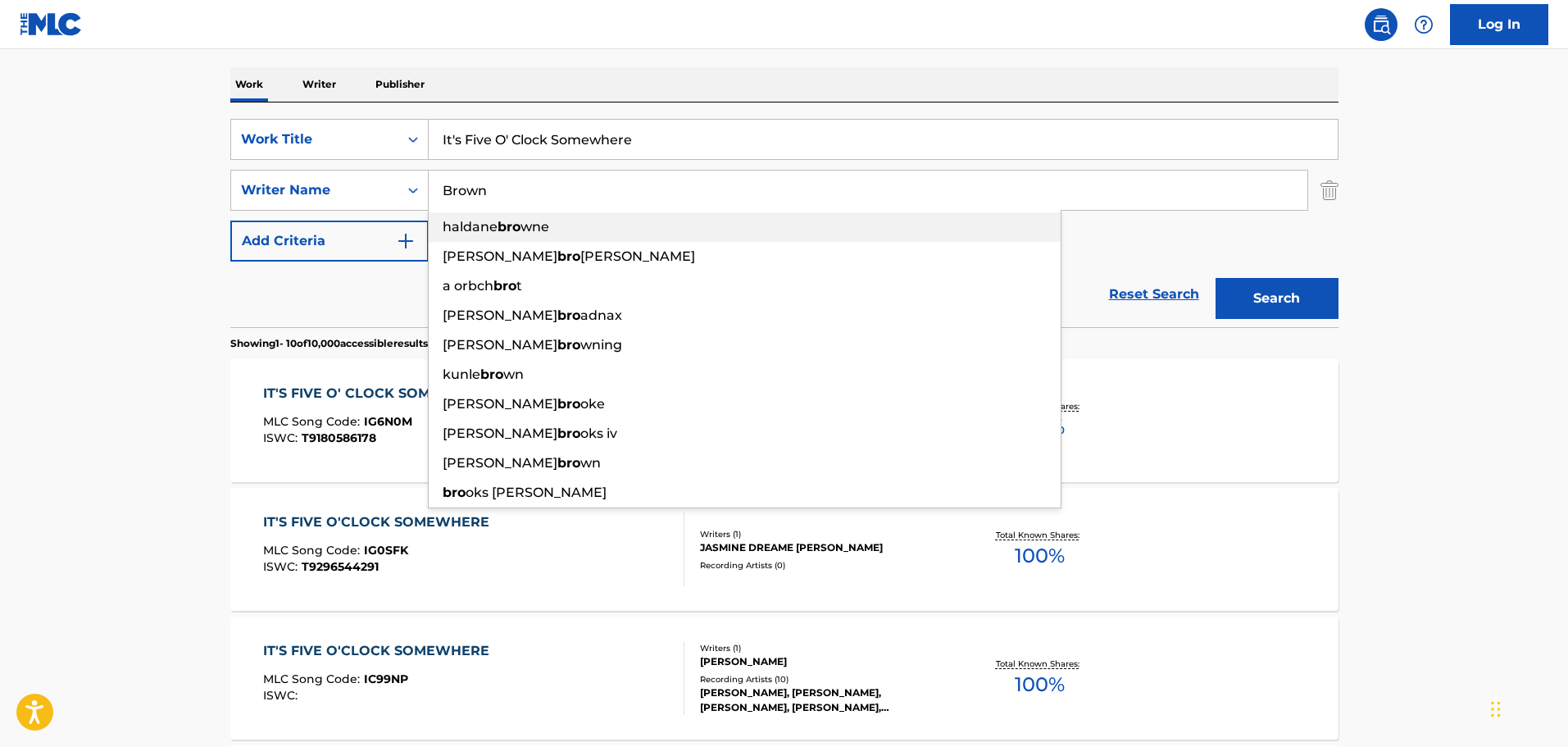
type input "Brown"
click at [1216, 278] on button "Search" at bounding box center [1277, 298] width 123 height 41
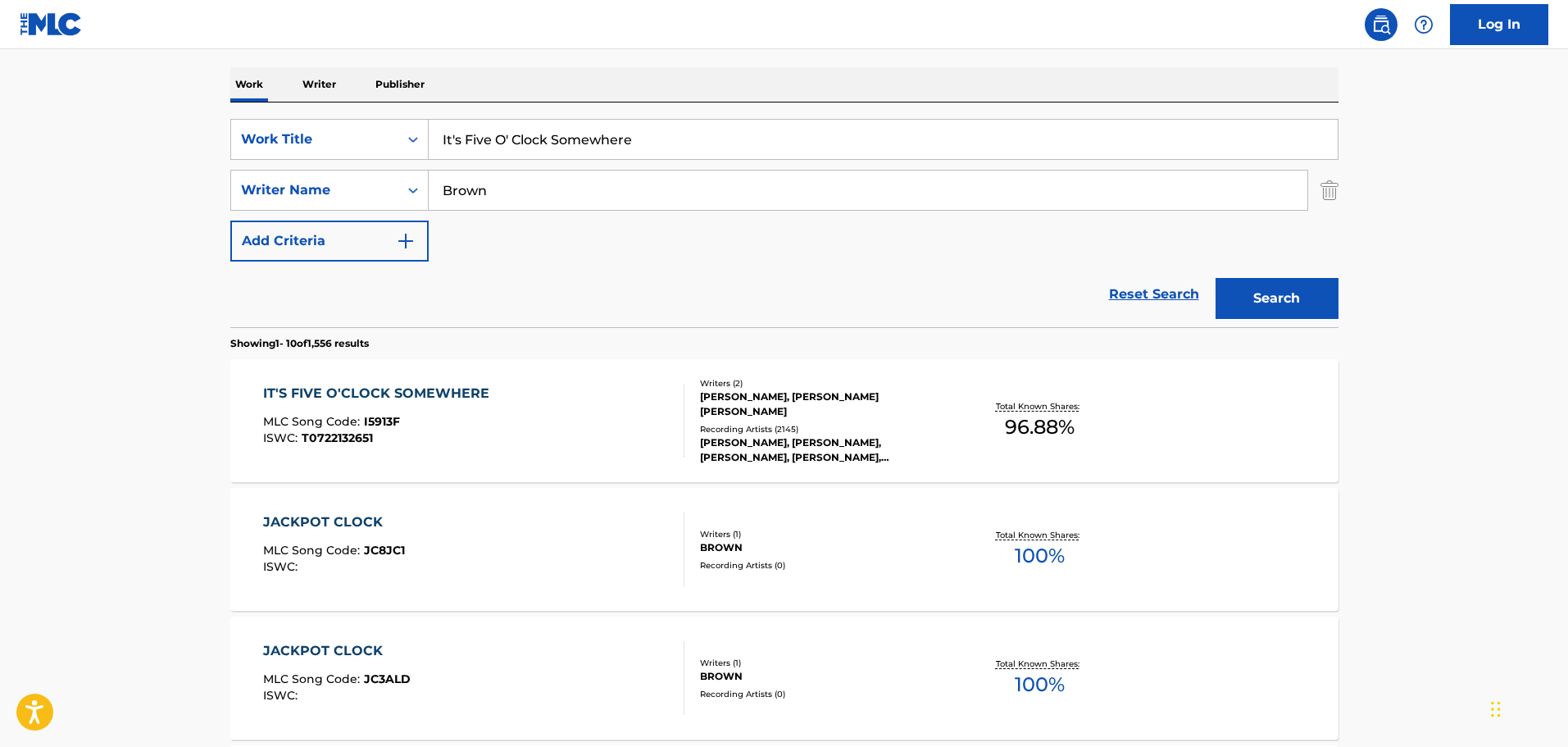
click at [552, 395] on div "IT'S FIVE O'CLOCK SOMEWHERE MLC Song Code : I5913F ISWC : T0722132651" at bounding box center [473, 420] width 421 height 74
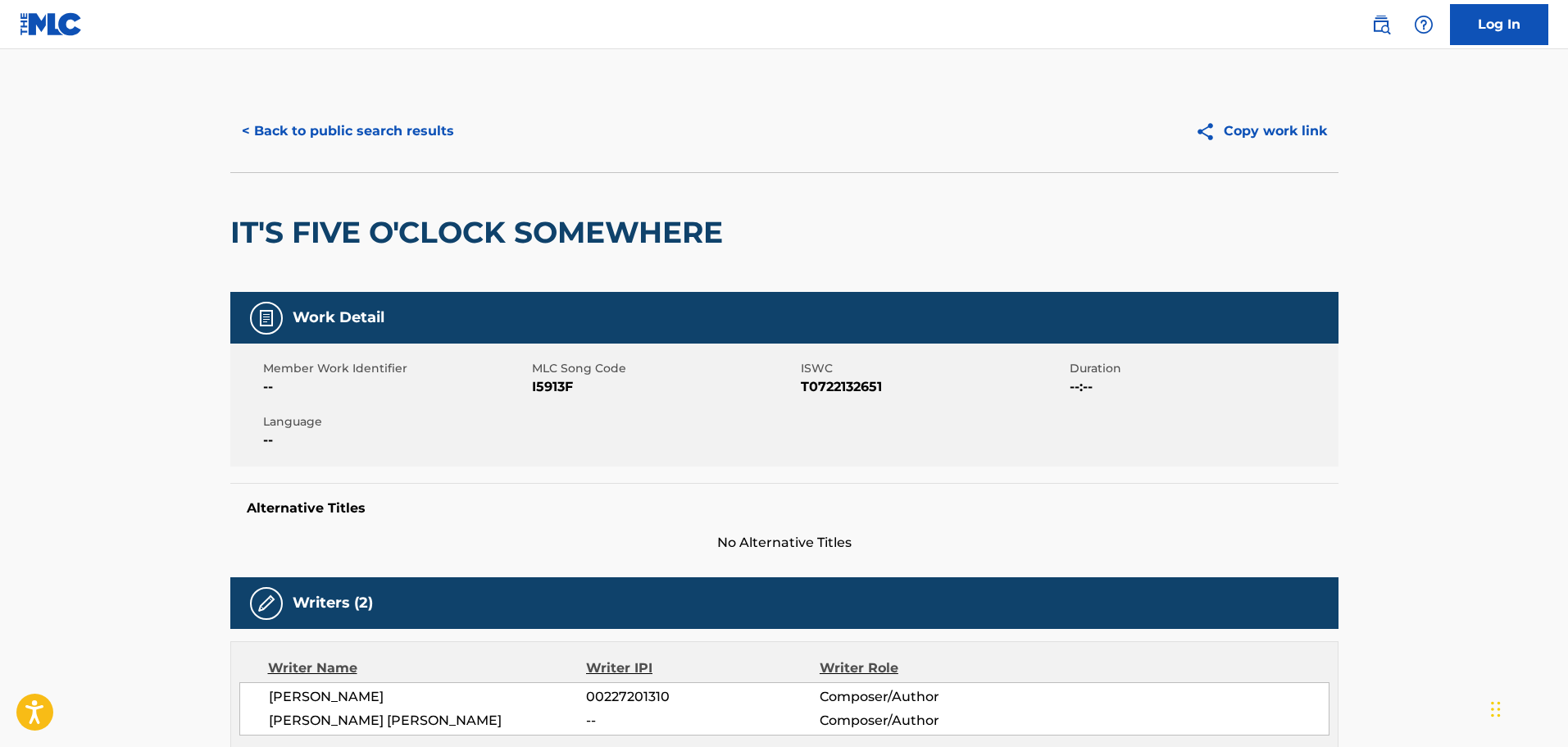
click at [383, 137] on button "< Back to public search results" at bounding box center [347, 131] width 235 height 41
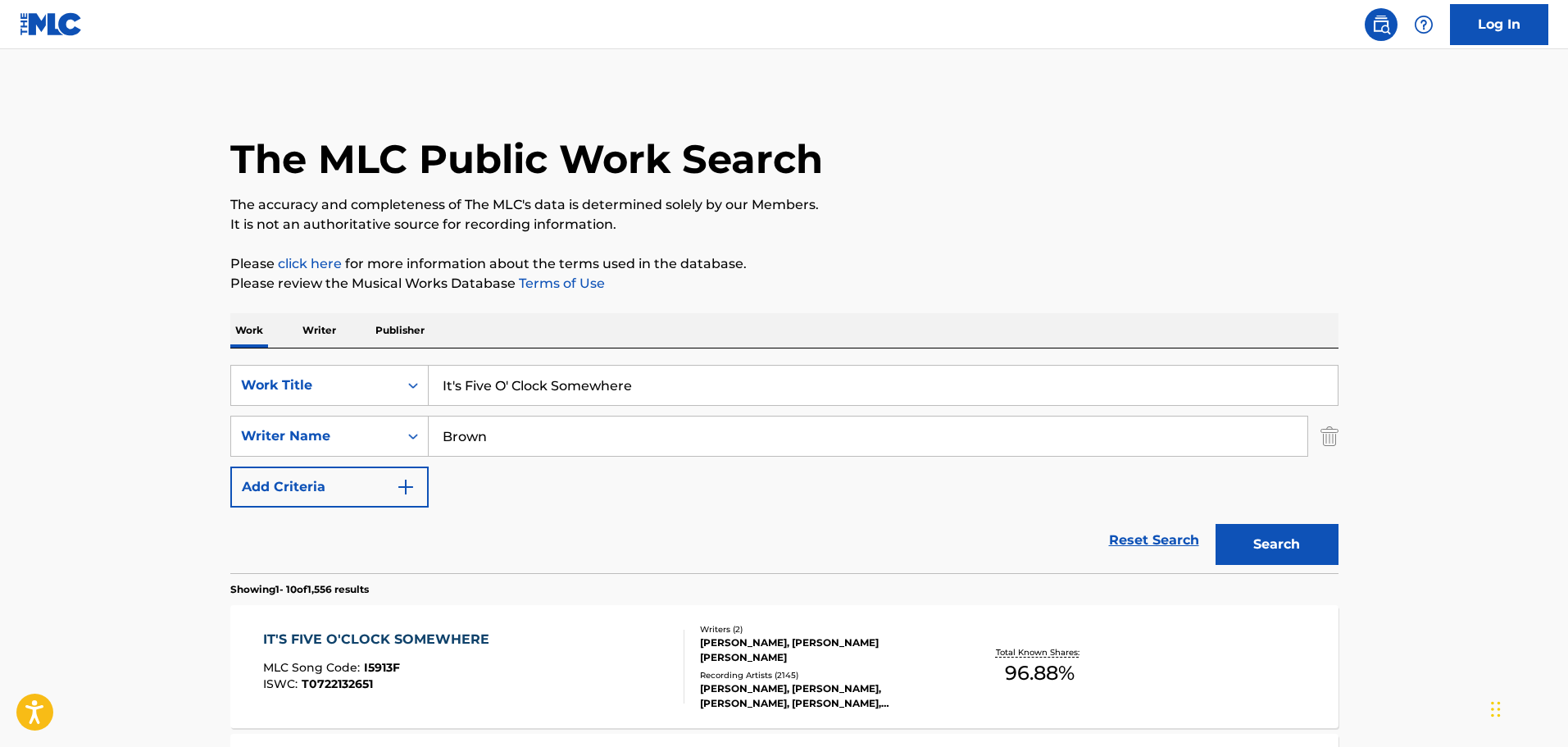
scroll to position [246, 0]
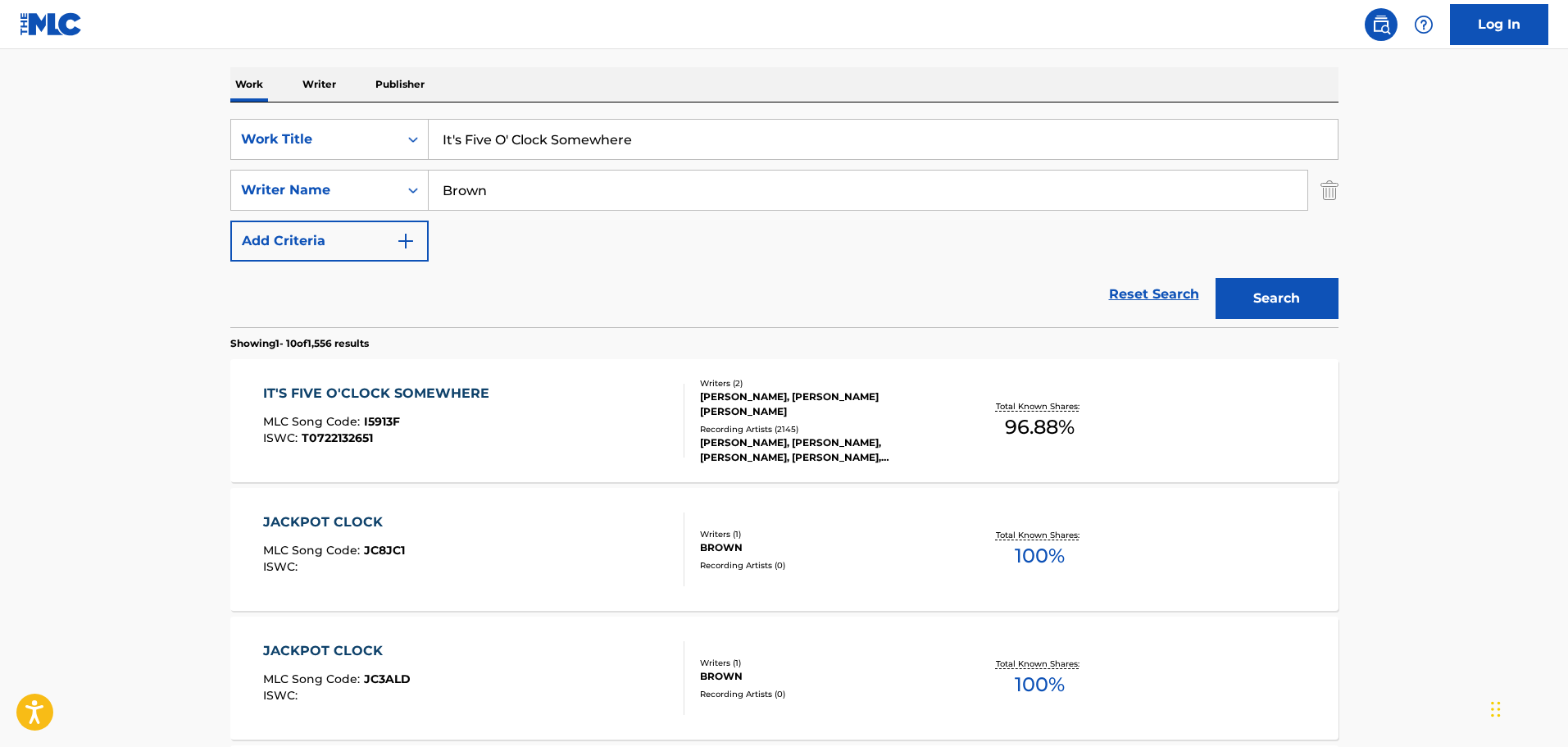
click at [490, 154] on input "It's Five O' Clock Somewhere" at bounding box center [883, 139] width 909 height 40
click at [490, 153] on input "It's Five O' Clock Somewhere" at bounding box center [883, 139] width 909 height 40
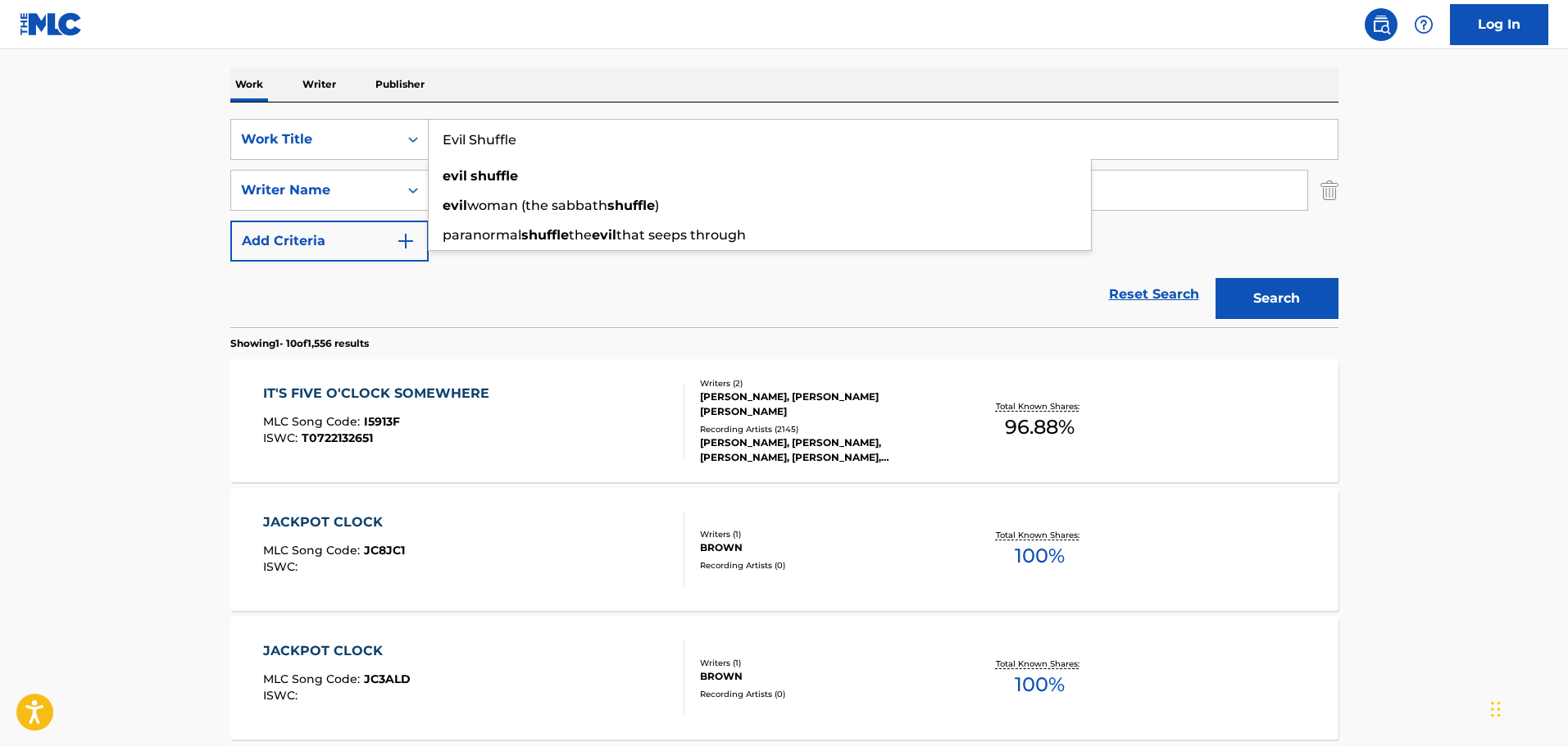
type input "Evil Shuffle"
click at [575, 336] on section "Showing 1 - 10 of 1,556 results" at bounding box center [784, 339] width 1108 height 24
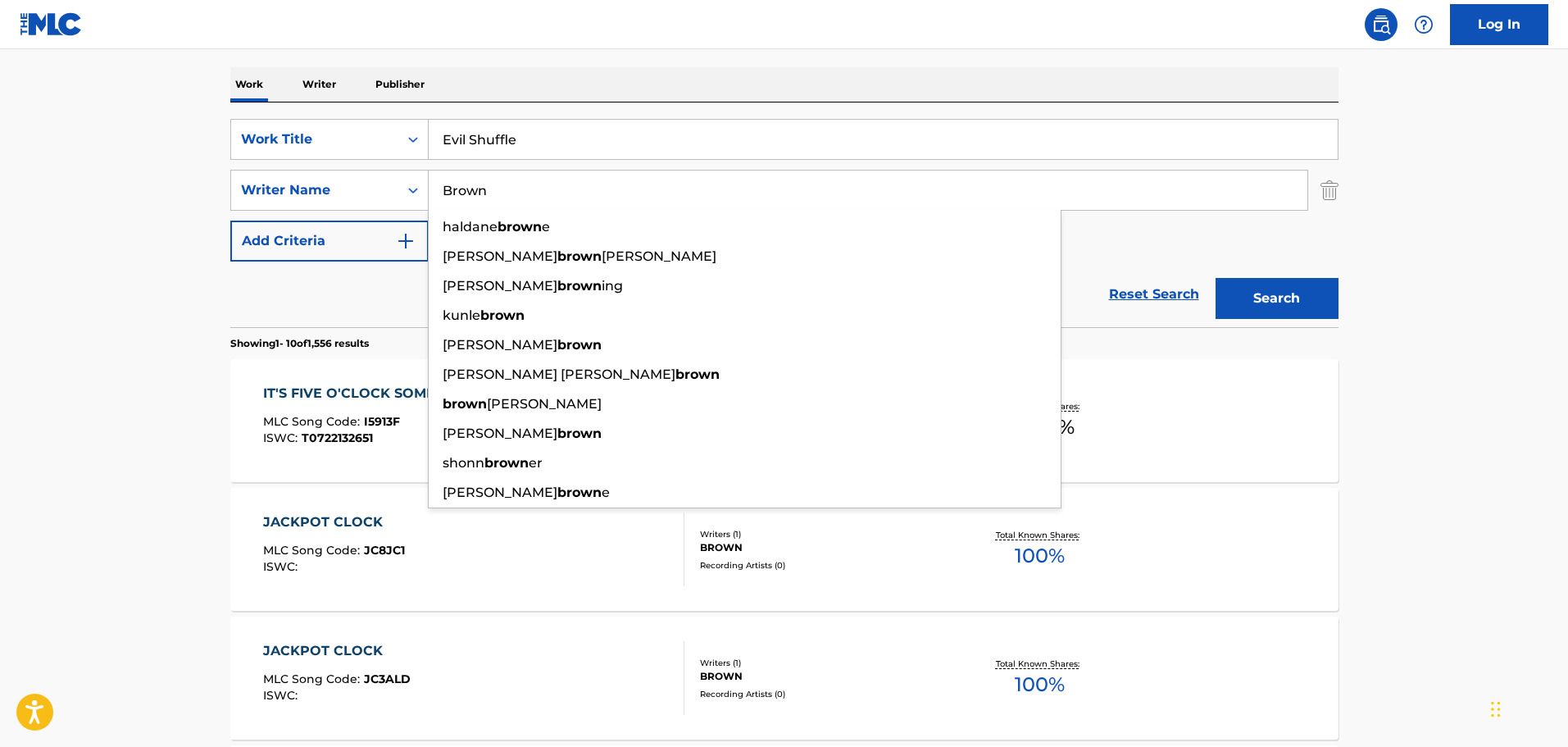
click at [481, 182] on input "Brown" at bounding box center [868, 190] width 879 height 40
type input "Brow"
click at [1216, 278] on button "Search" at bounding box center [1277, 298] width 123 height 41
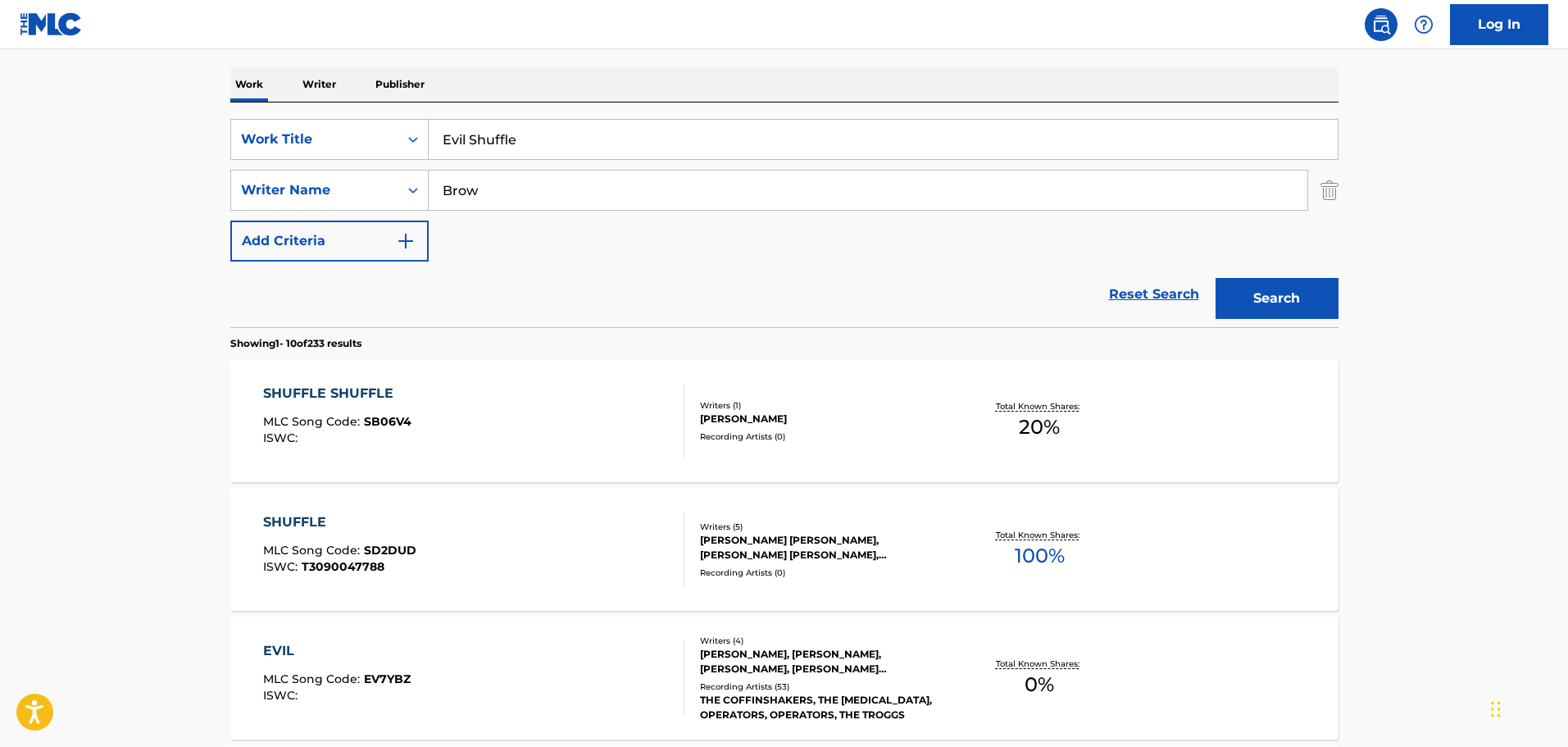
click at [470, 175] on input "Brow" at bounding box center [868, 190] width 879 height 40
click at [472, 188] on input "Brow" at bounding box center [868, 190] width 879 height 40
click at [473, 188] on input "Brow" at bounding box center [868, 190] width 879 height 40
click at [1216, 278] on button "Search" at bounding box center [1277, 298] width 123 height 41
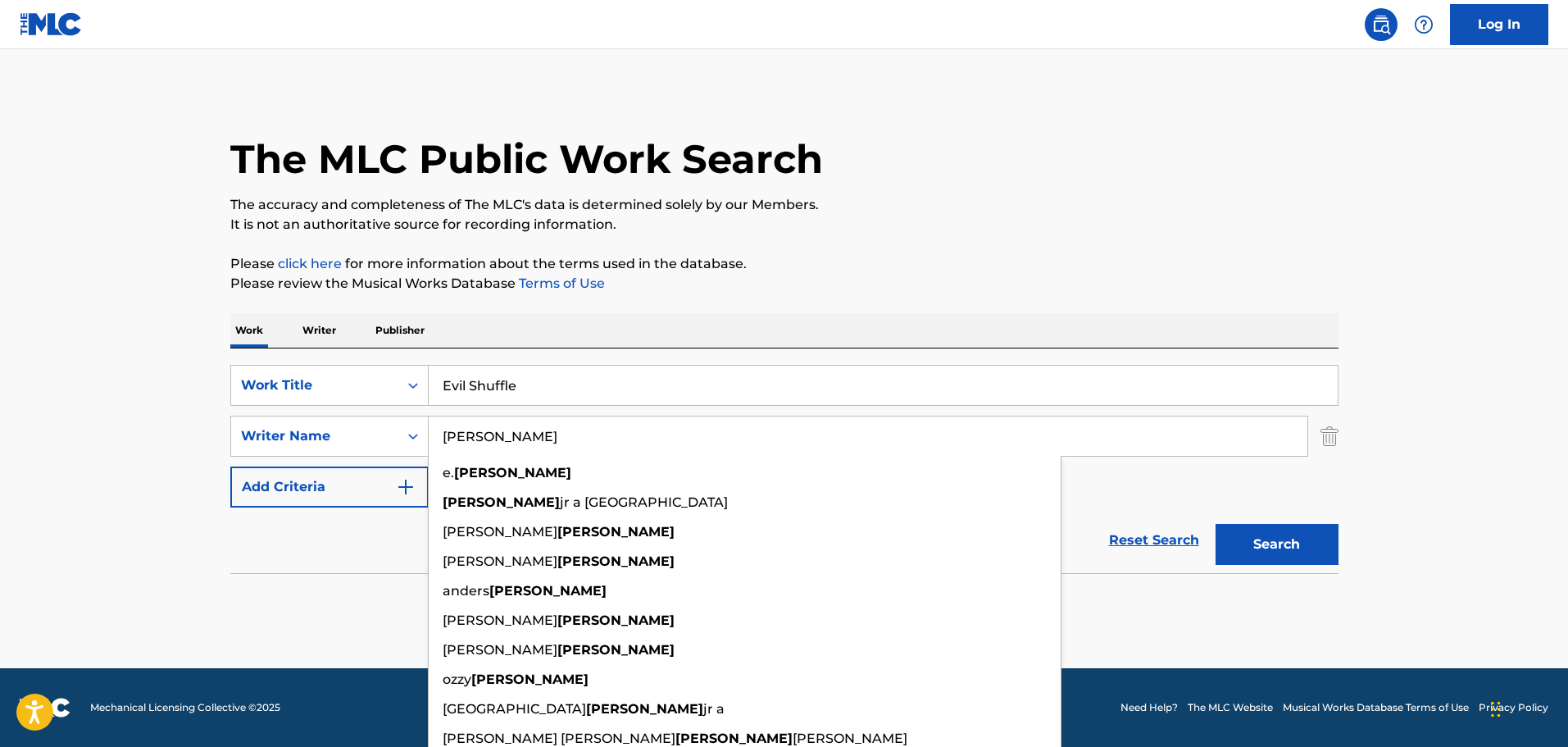
type input "[PERSON_NAME]"
click at [1216, 523] on button "Search" at bounding box center [1277, 544] width 123 height 41
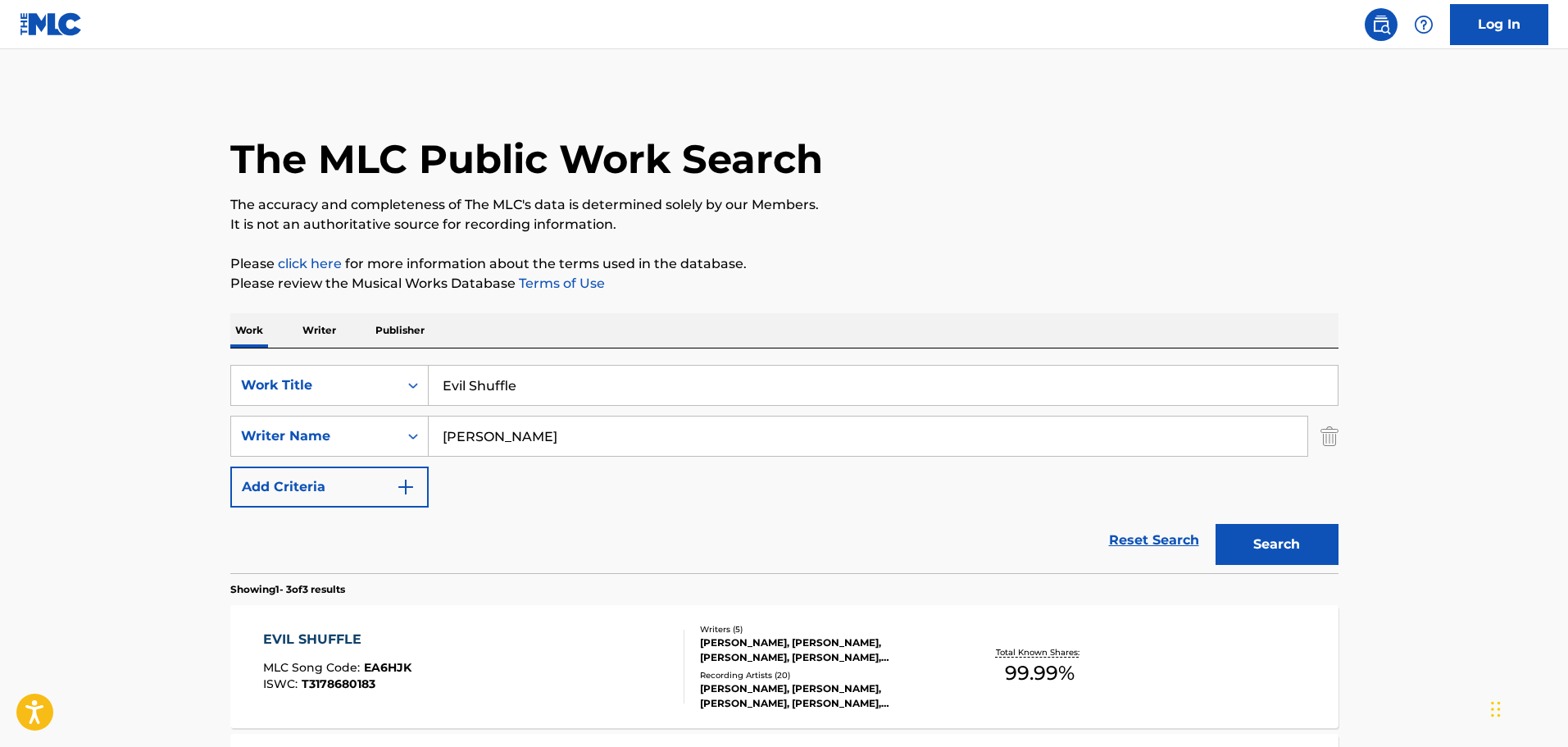
click at [538, 650] on div "EVIL SHUFFLE MLC Song Code : EA6HJK ISWC : T3178680183" at bounding box center [473, 666] width 421 height 74
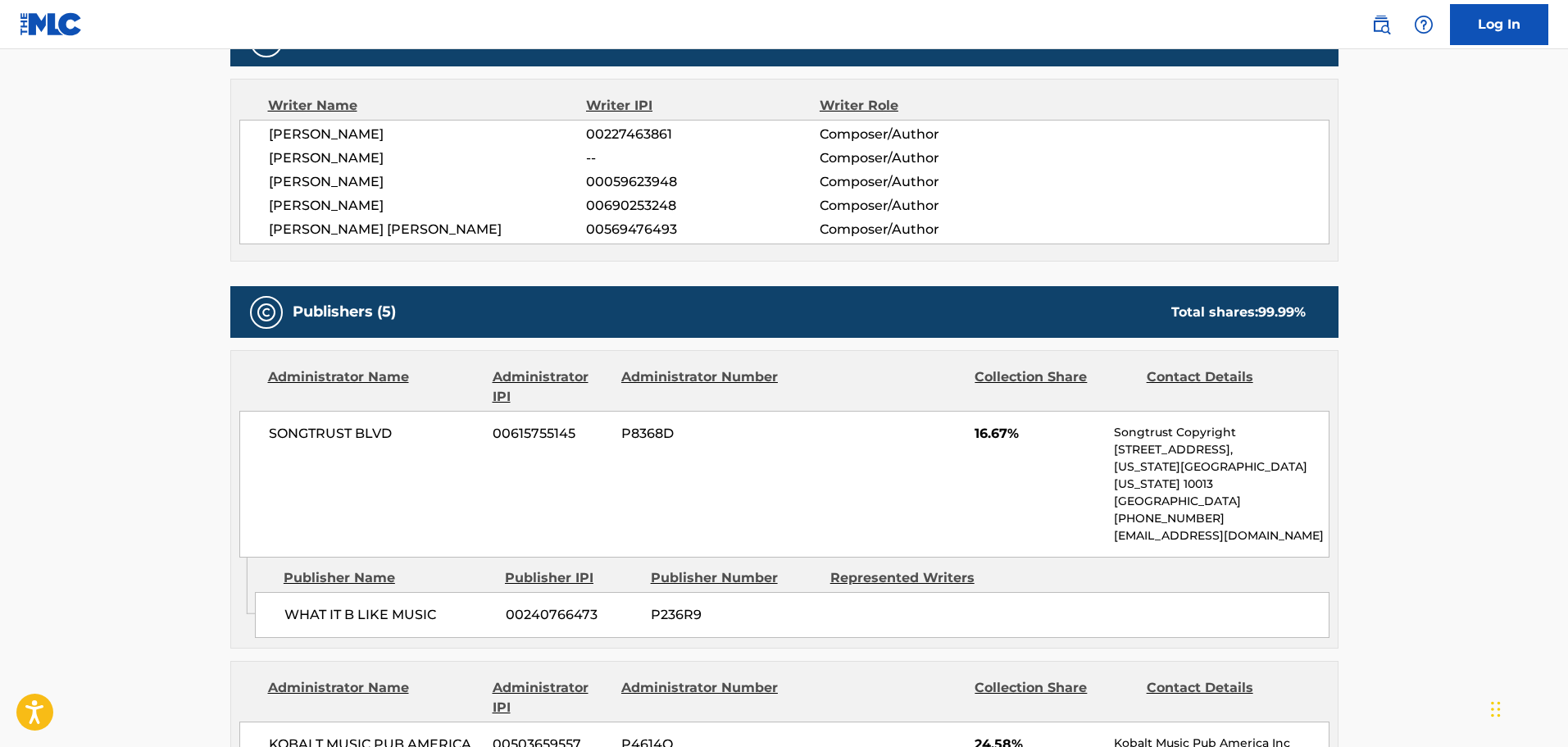
scroll to position [902, 0]
